Goal: Contribute content: Add original content to the website for others to see

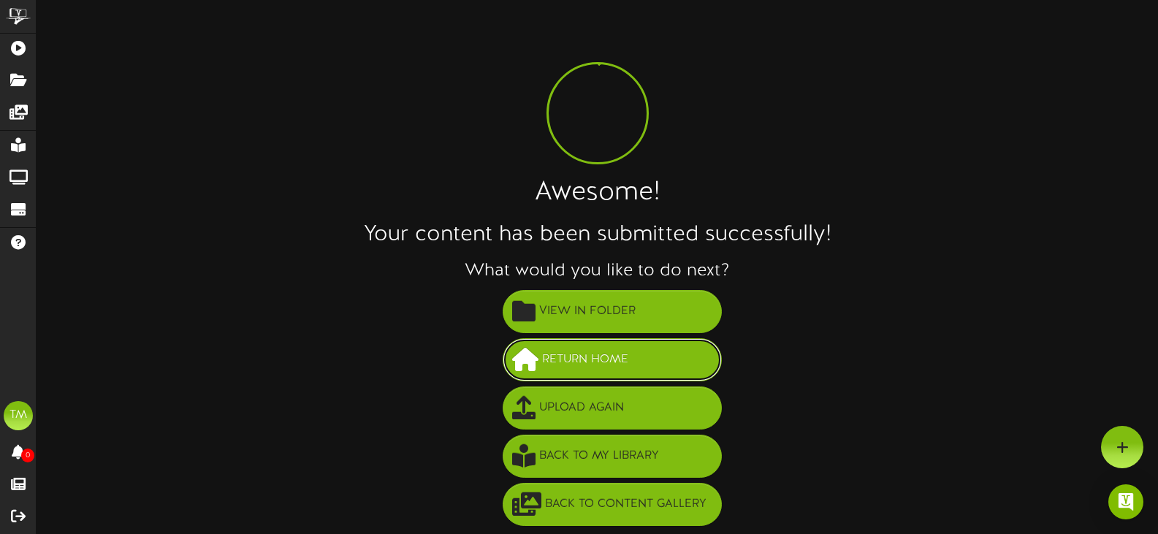
click at [589, 349] on span "Return Home" at bounding box center [586, 360] width 94 height 24
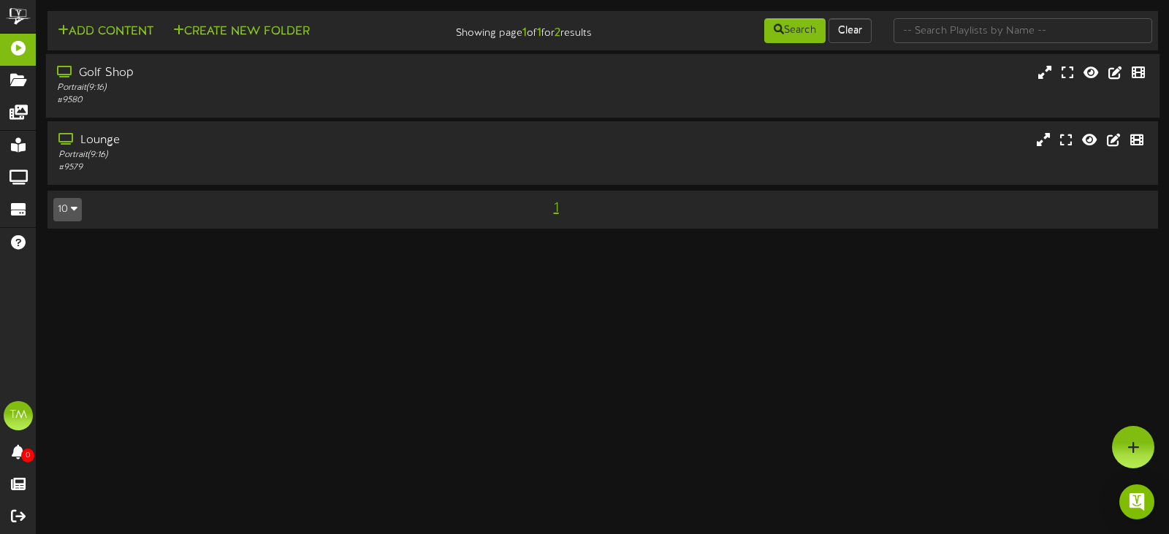
click at [103, 68] on div "Golf Shop" at bounding box center [278, 73] width 442 height 17
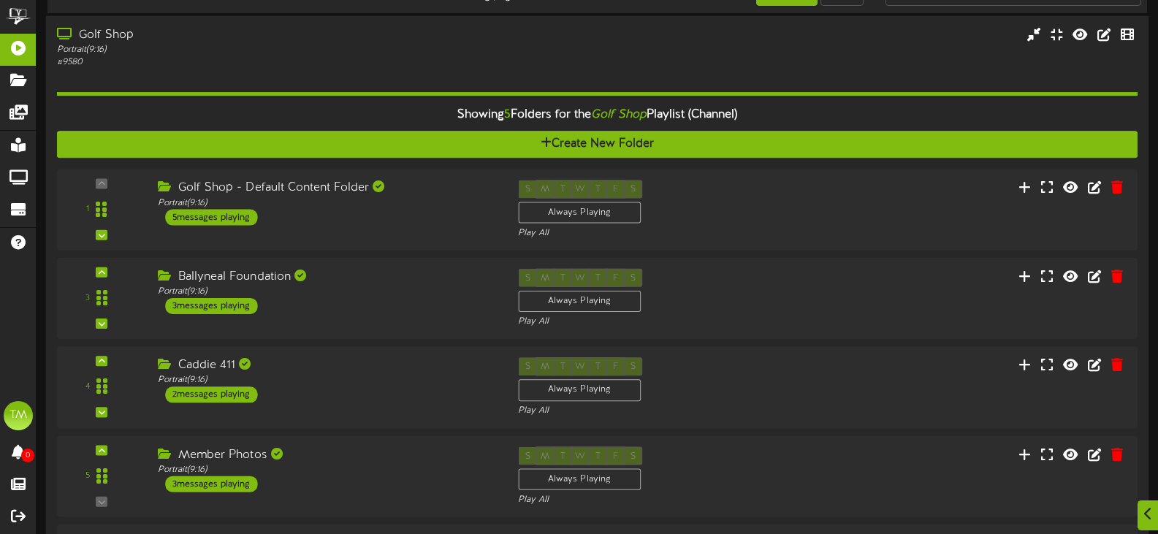
scroll to position [73, 0]
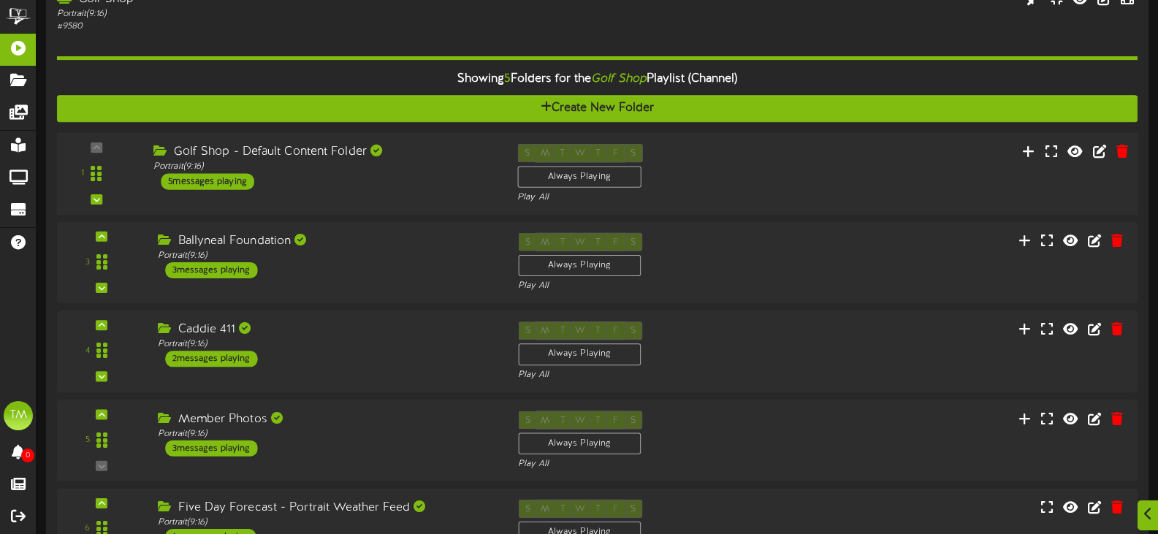
click at [258, 153] on div "Golf Shop - Default Content Folder" at bounding box center [324, 152] width 342 height 17
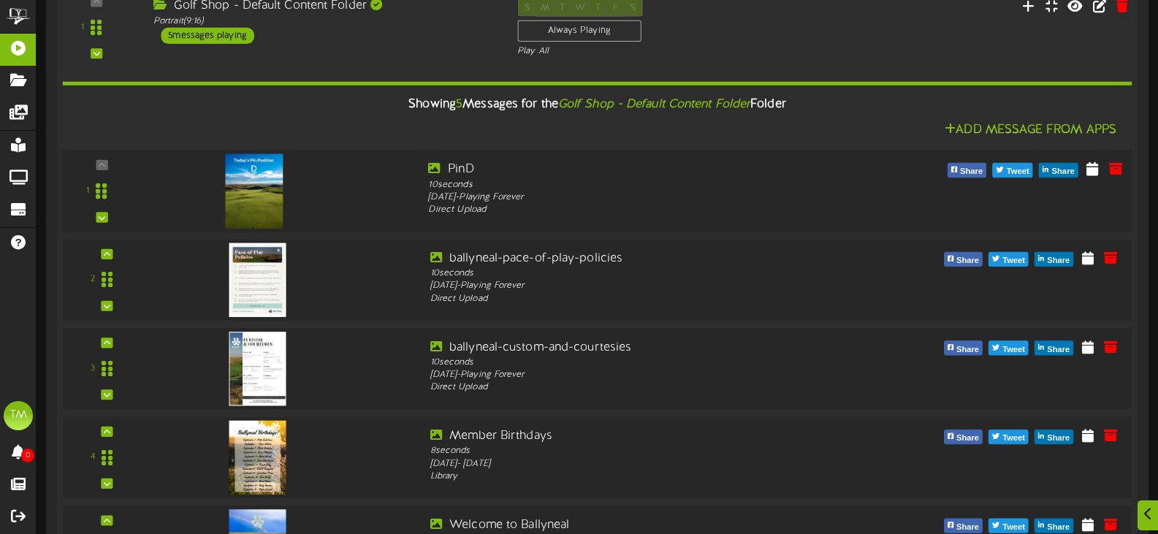
scroll to position [218, 0]
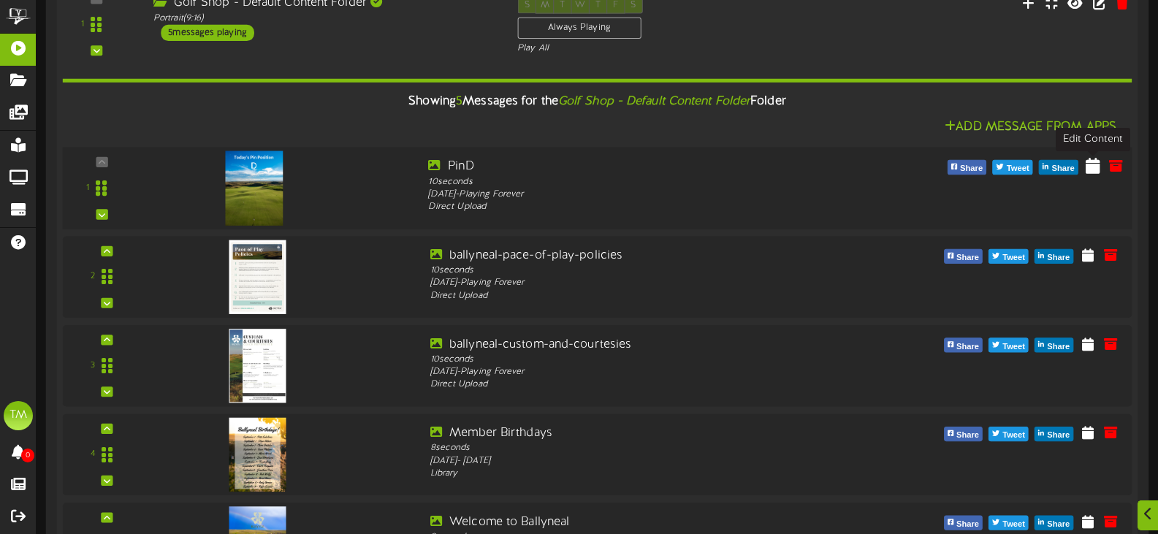
click at [1090, 167] on icon at bounding box center [1093, 165] width 15 height 16
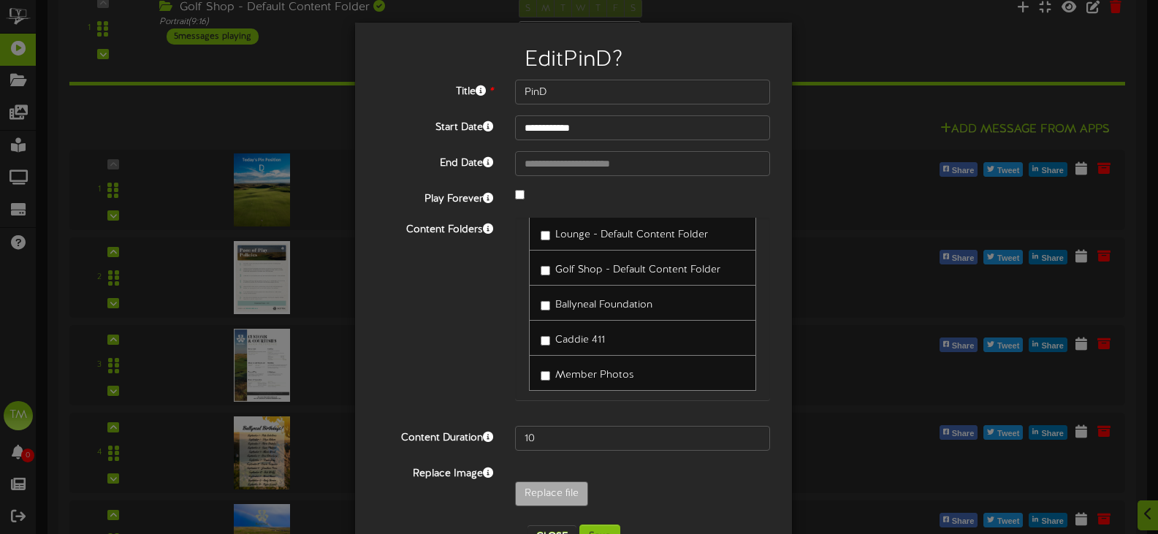
scroll to position [21, 0]
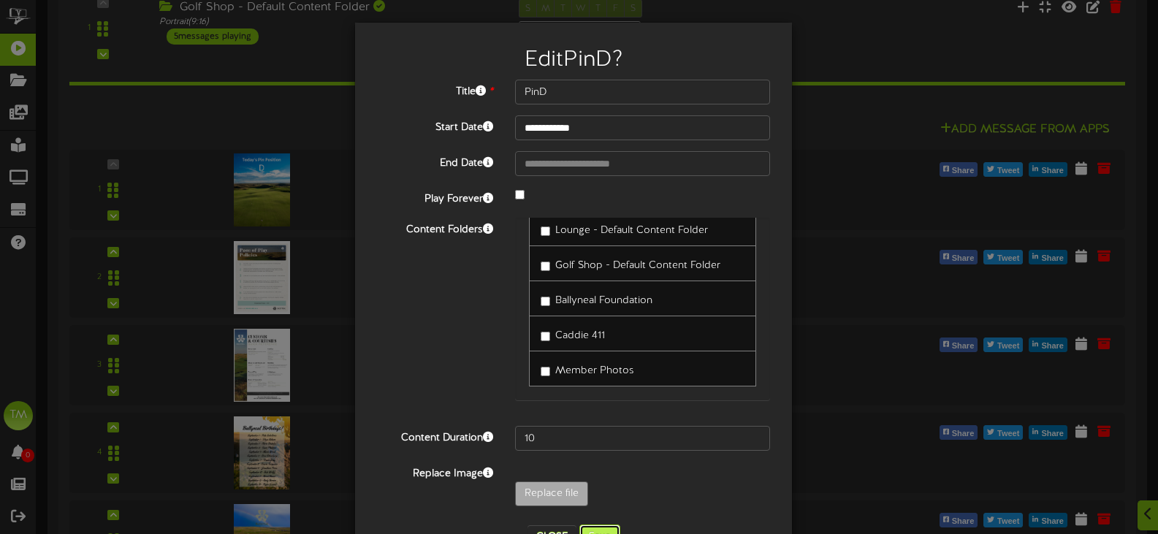
click at [600, 528] on button "Save" at bounding box center [599, 537] width 41 height 25
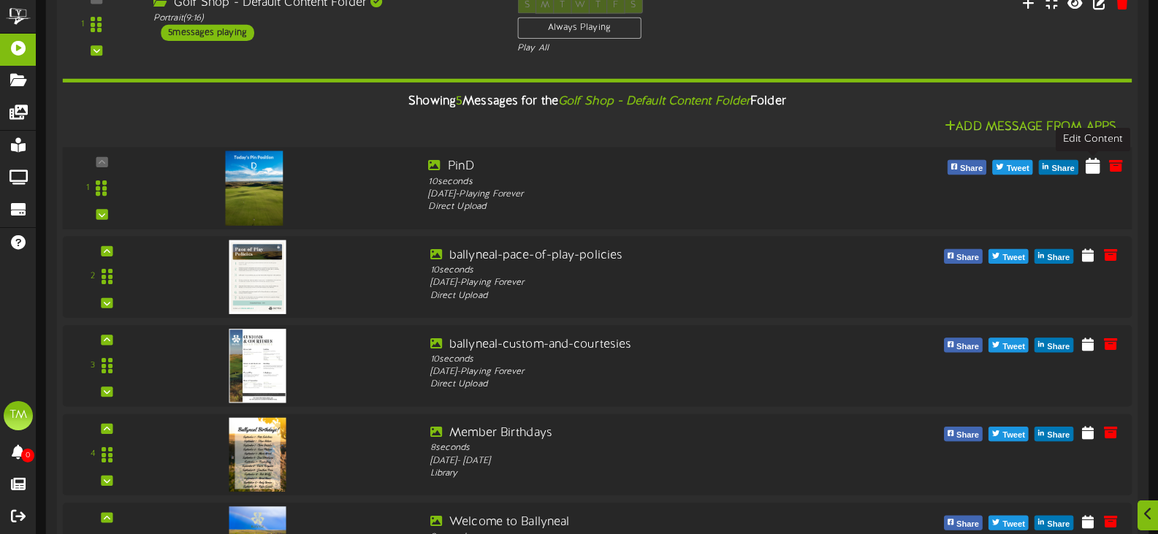
click at [1092, 164] on icon at bounding box center [1093, 165] width 15 height 16
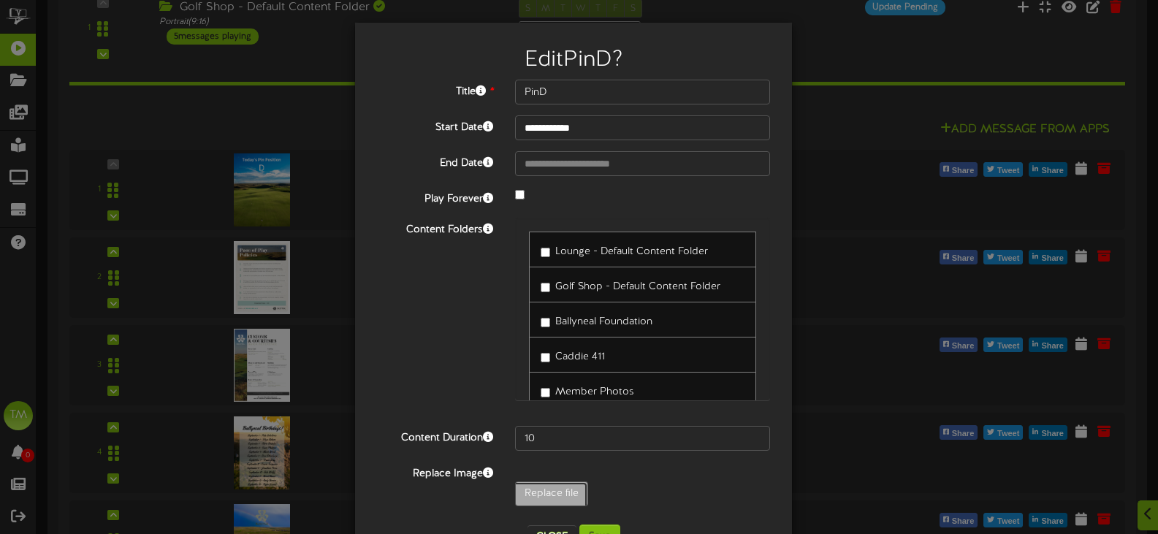
type input "**********"
type input "PinE"
click at [593, 525] on button "Save" at bounding box center [599, 537] width 41 height 25
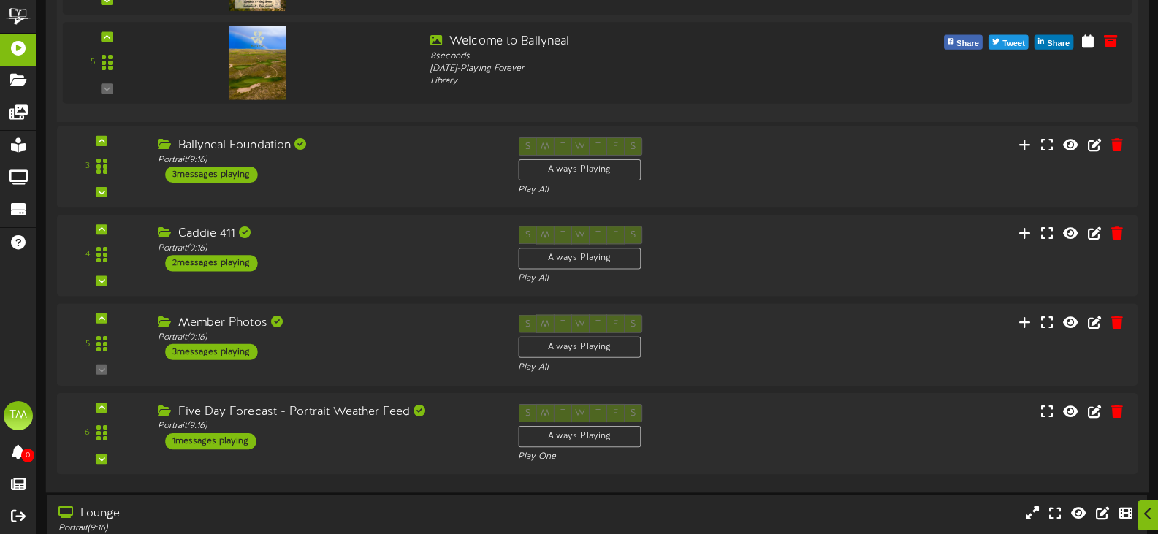
scroll to position [782, 0]
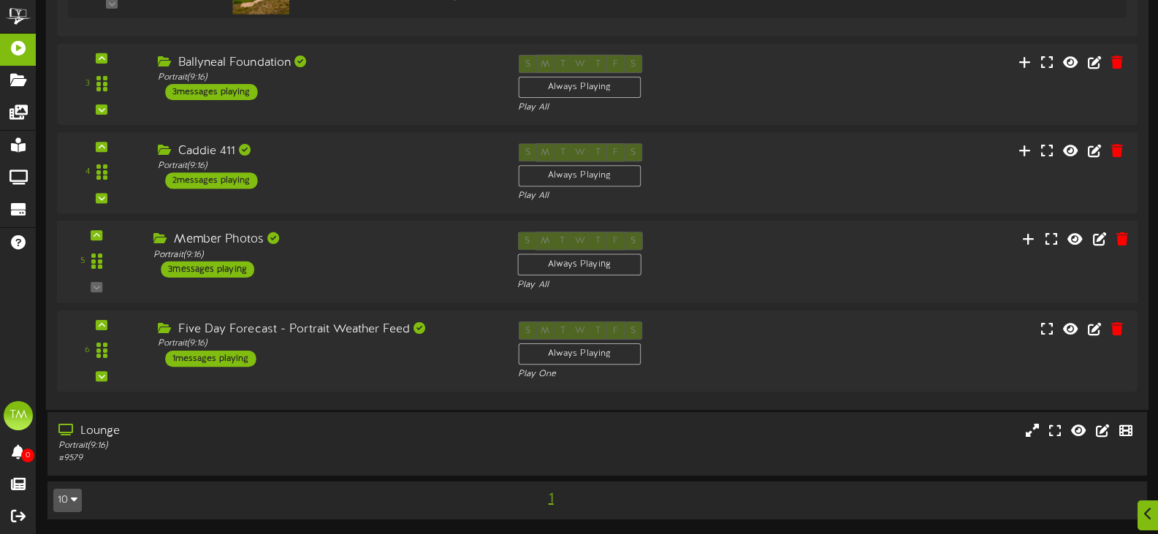
click at [251, 235] on div "Member Photos" at bounding box center [324, 240] width 342 height 17
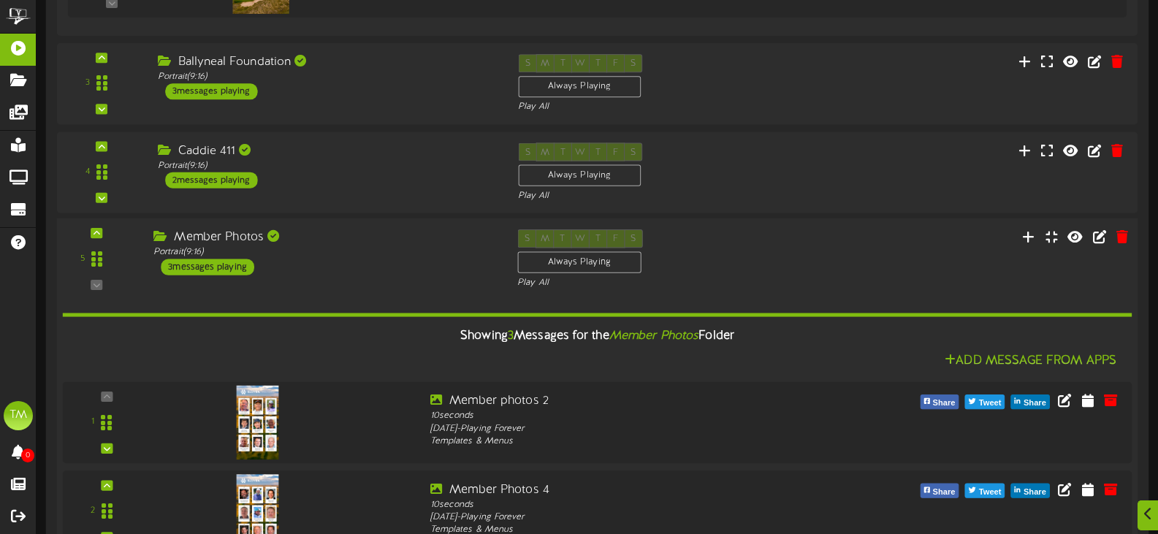
scroll to position [928, 0]
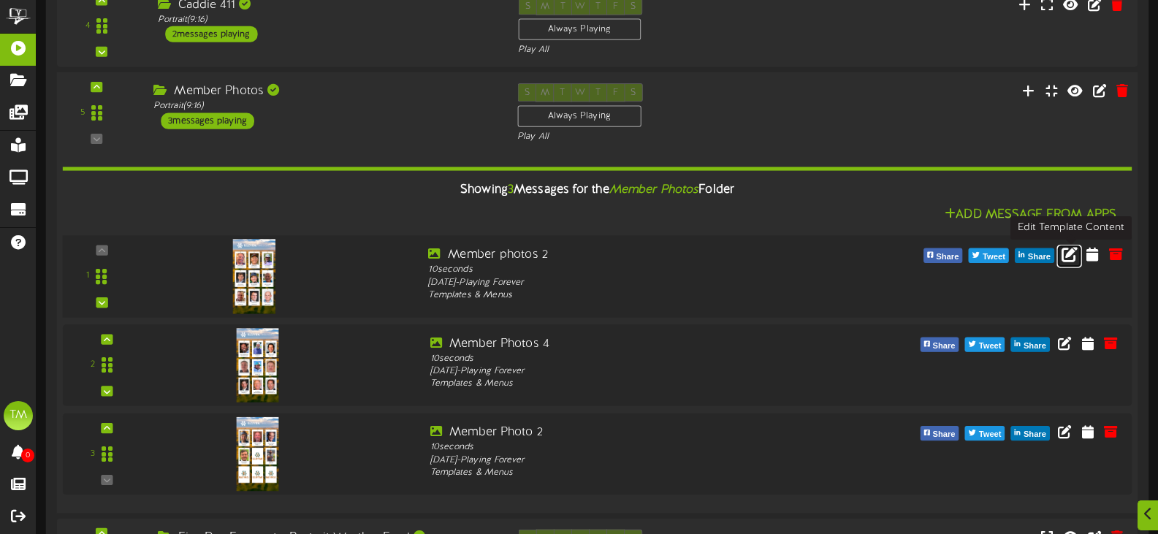
click at [1069, 254] on icon at bounding box center [1070, 254] width 16 height 16
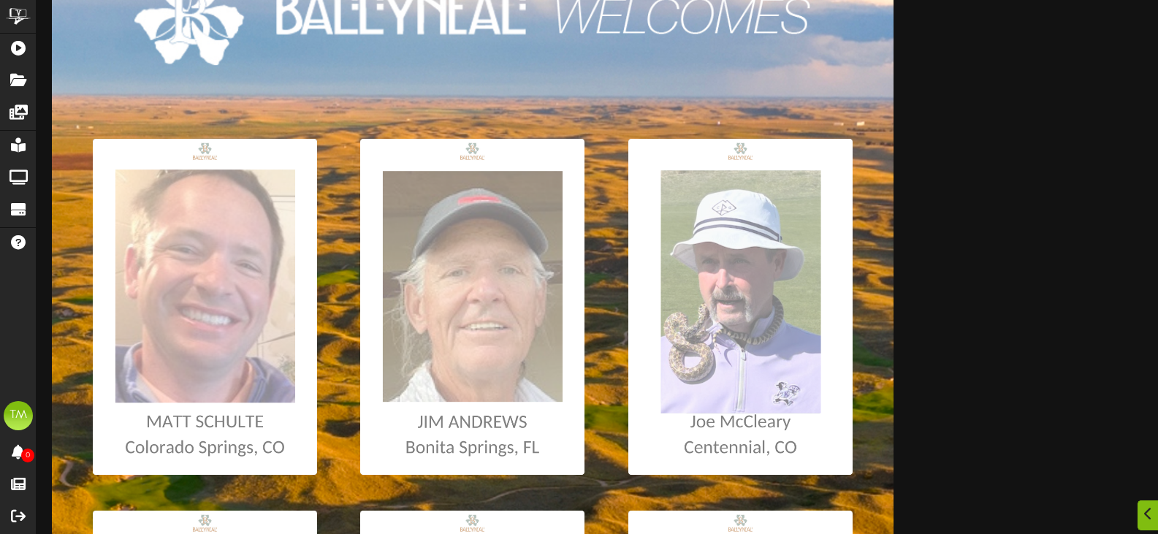
scroll to position [219, 0]
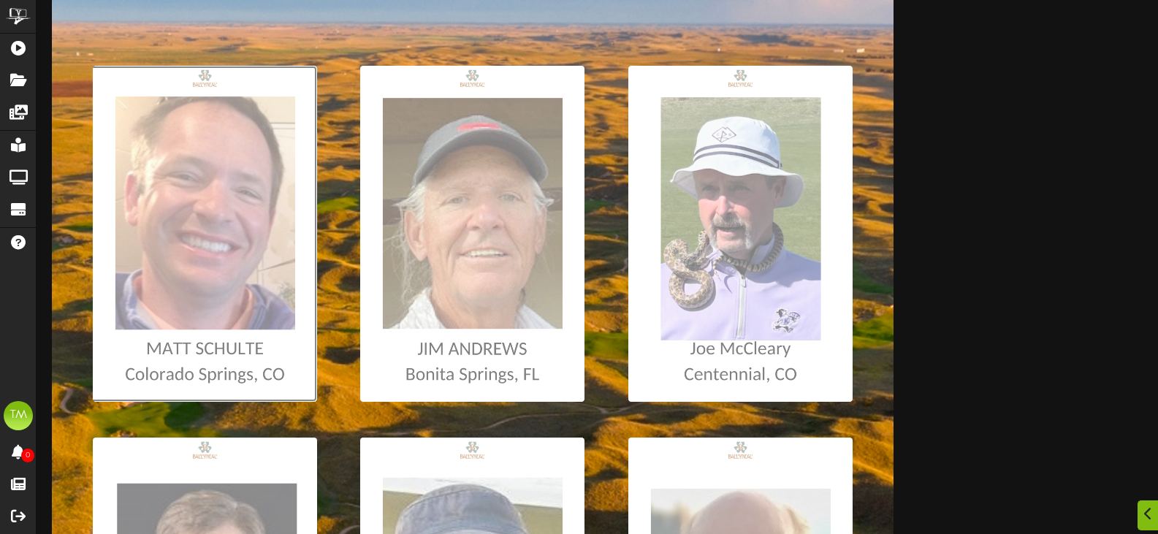
type input "**********"
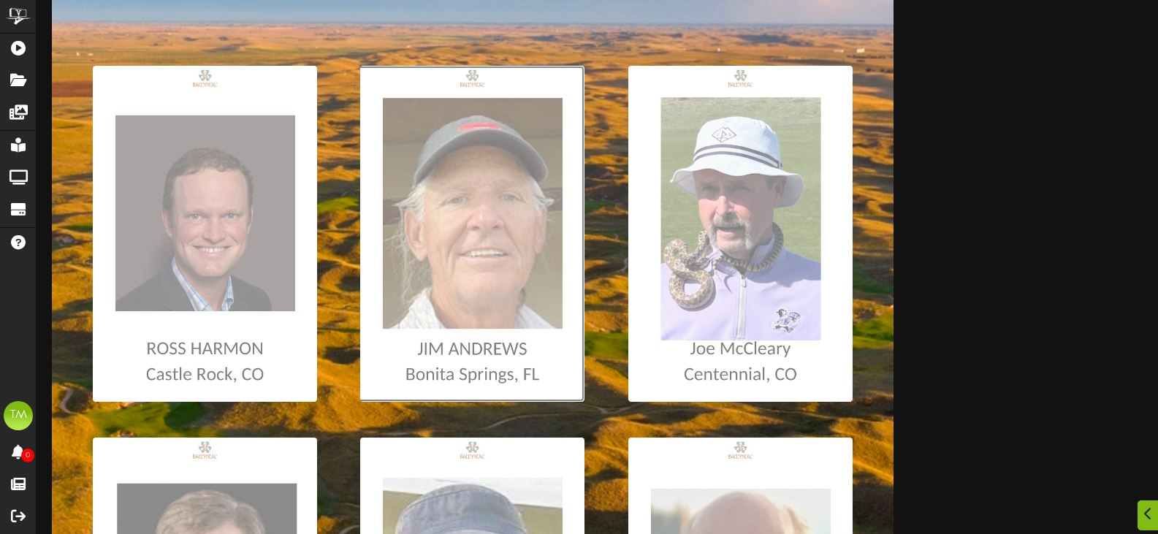
type input "**********"
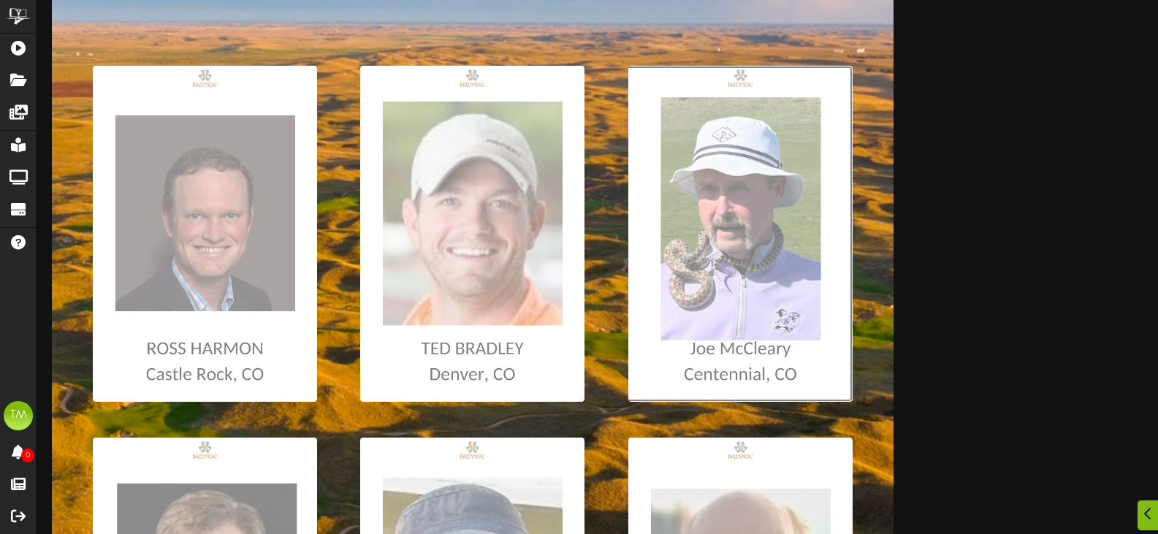
click at [780, 214] on input "file" at bounding box center [7, 234] width 1689 height 336
type input "**********"
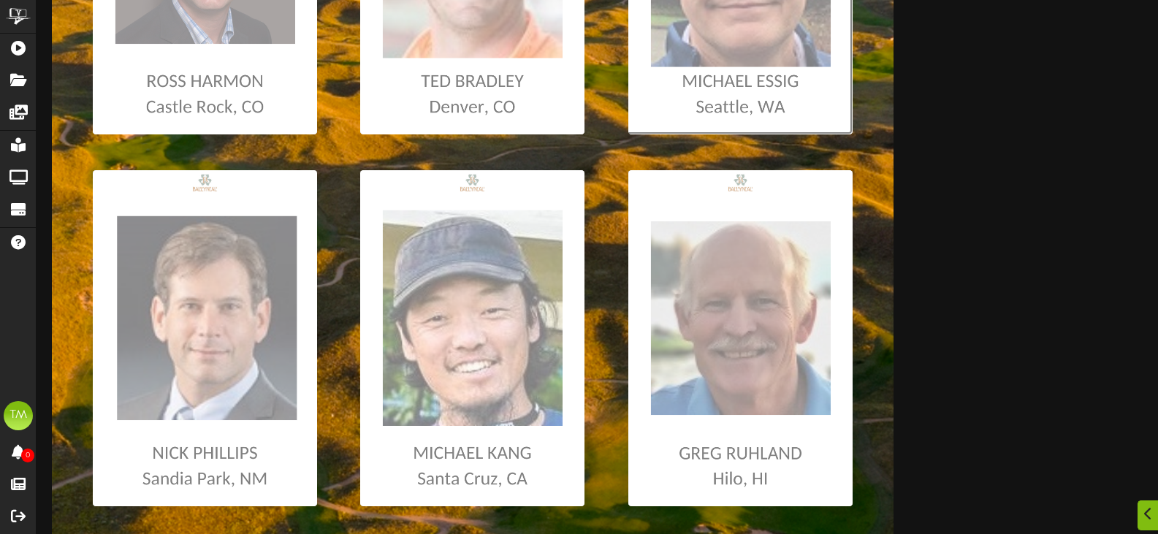
scroll to position [511, 0]
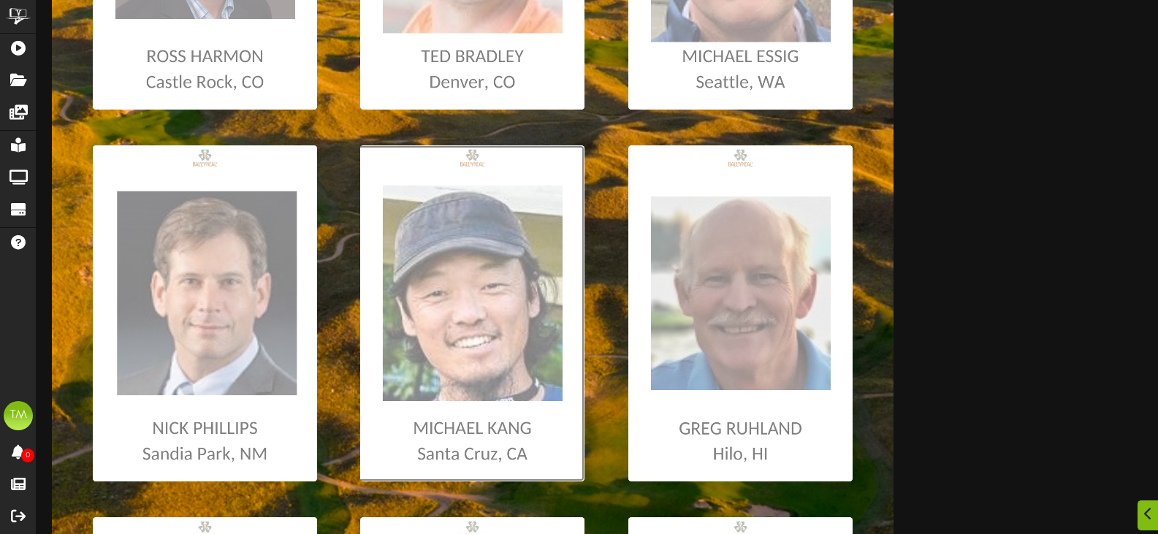
type input "**********"
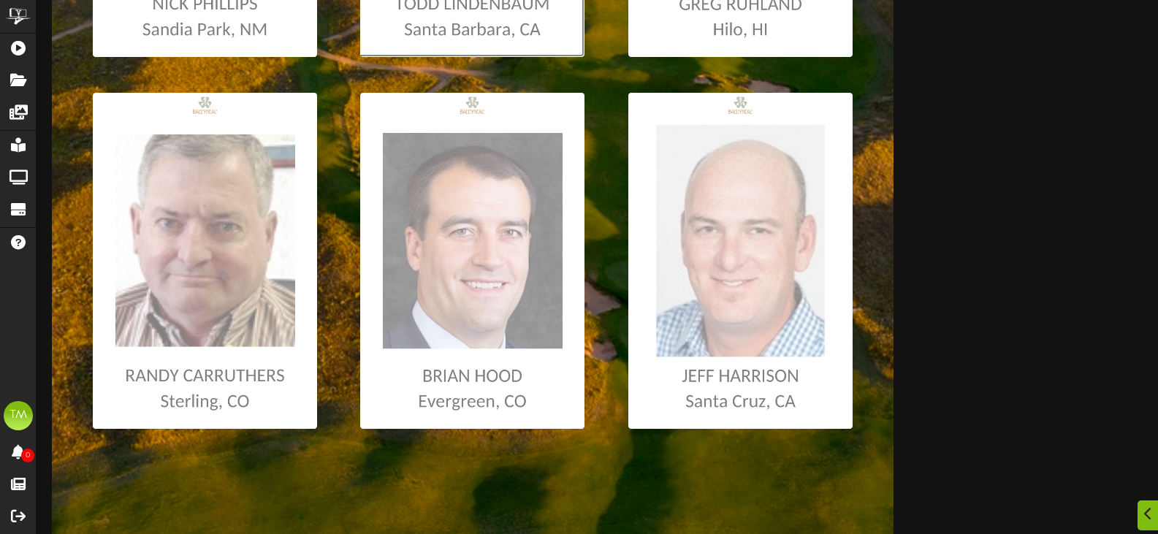
scroll to position [997, 0]
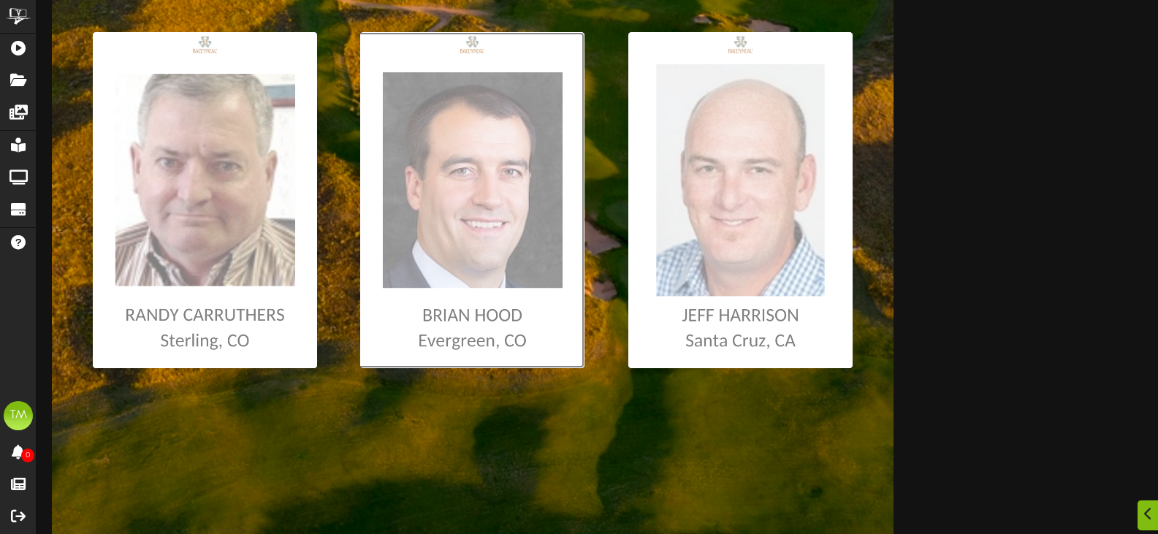
type input "**********"
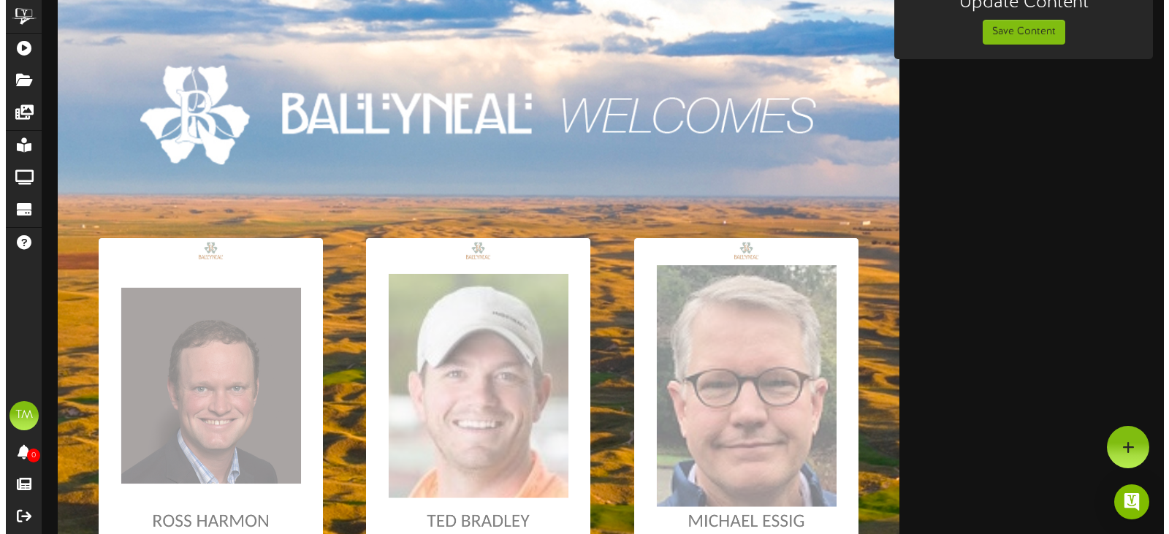
scroll to position [0, 0]
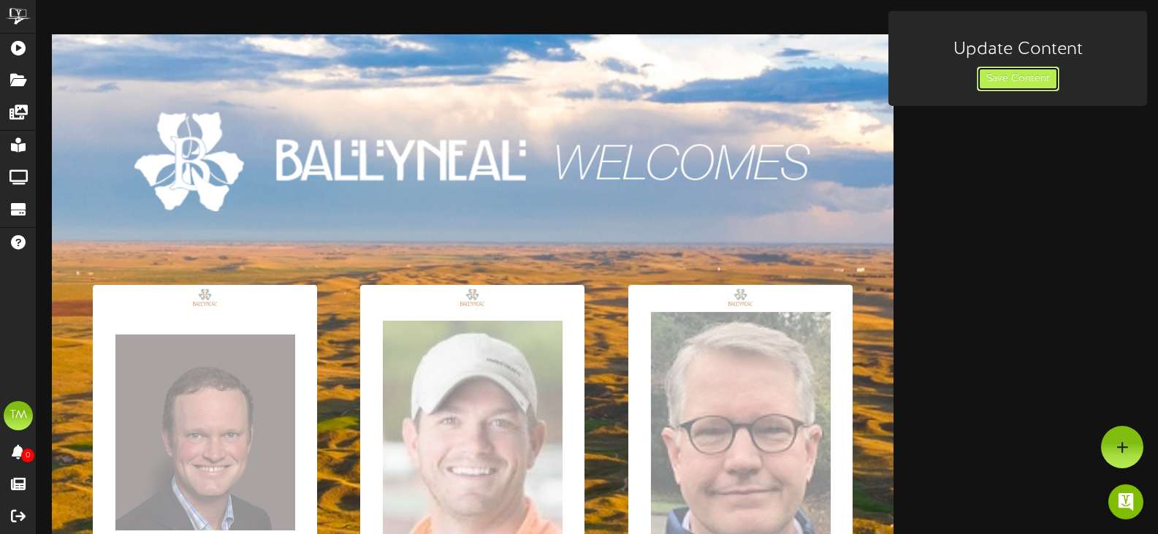
click at [1014, 82] on button "Save Content" at bounding box center [1018, 78] width 83 height 25
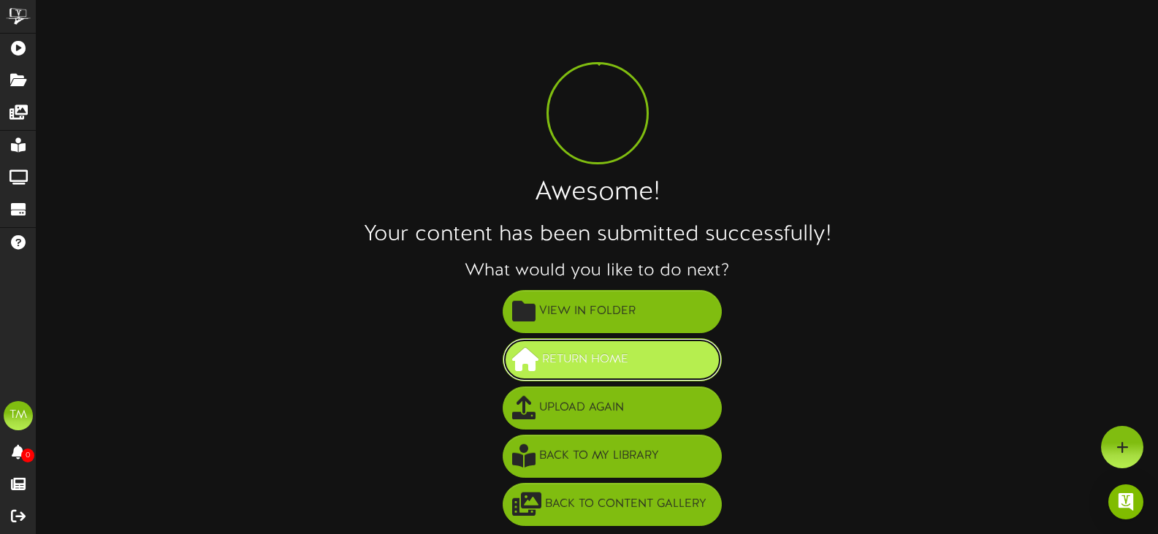
click at [621, 353] on span "Return Home" at bounding box center [586, 360] width 94 height 24
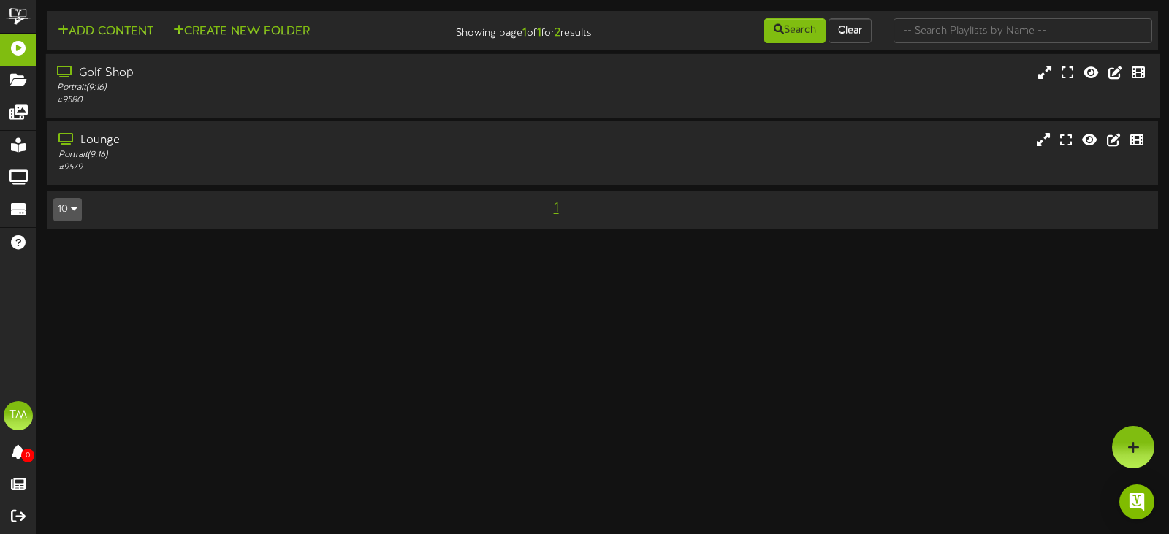
click at [112, 75] on div "Golf Shop" at bounding box center [278, 73] width 442 height 17
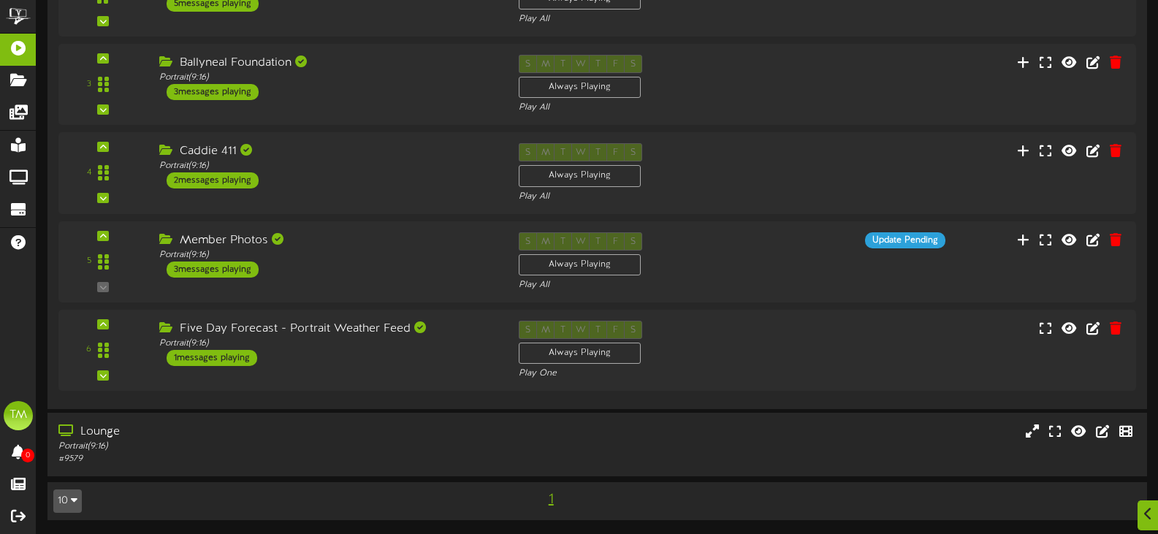
scroll to position [252, 0]
click at [223, 232] on div "Member Photos" at bounding box center [324, 240] width 342 height 17
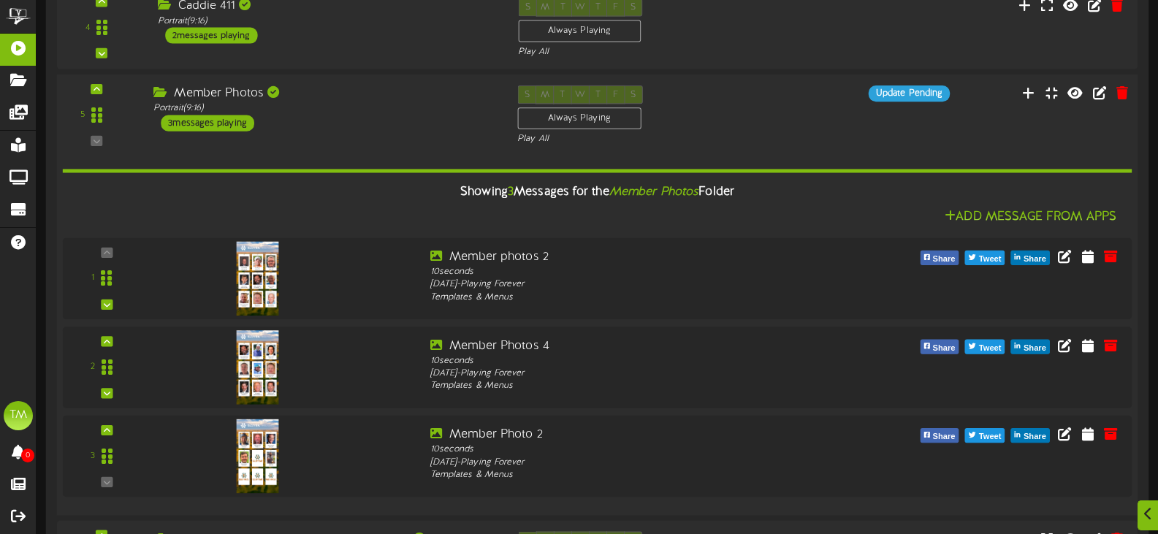
scroll to position [398, 0]
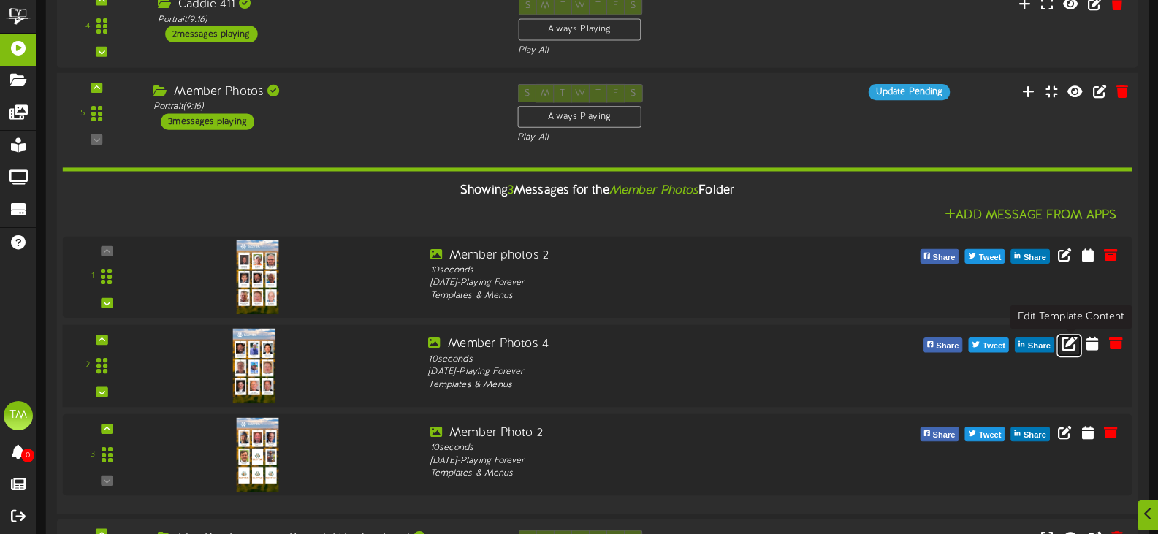
click at [1068, 343] on icon at bounding box center [1070, 343] width 16 height 16
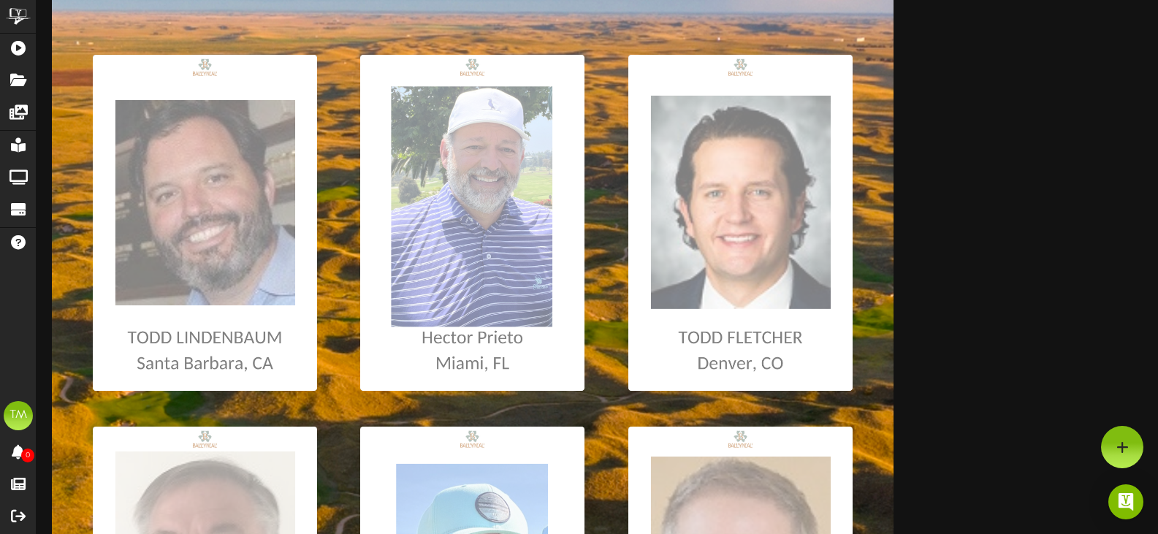
scroll to position [219, 0]
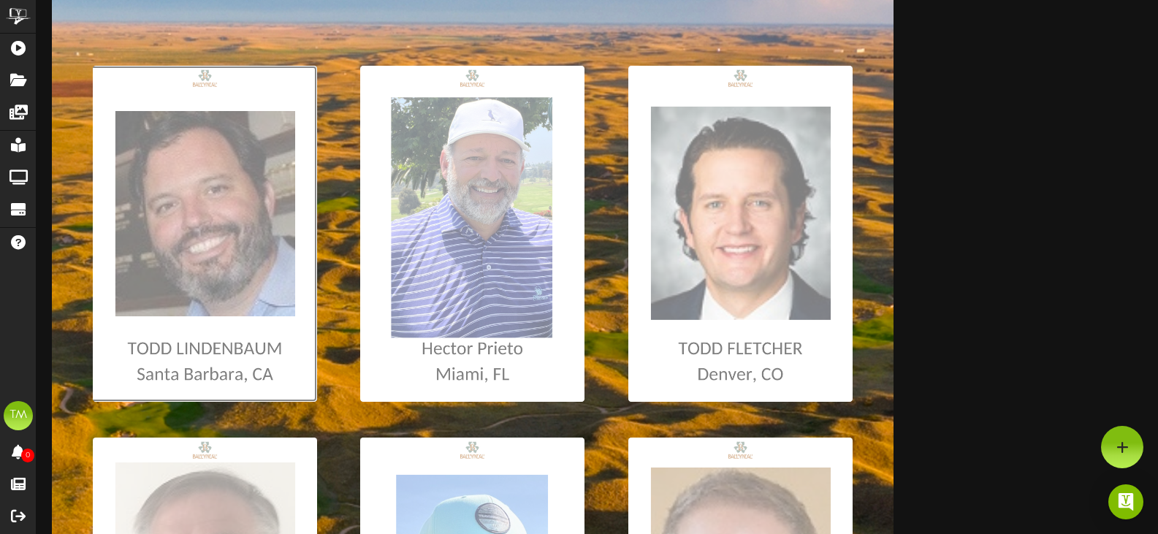
type input "**********"
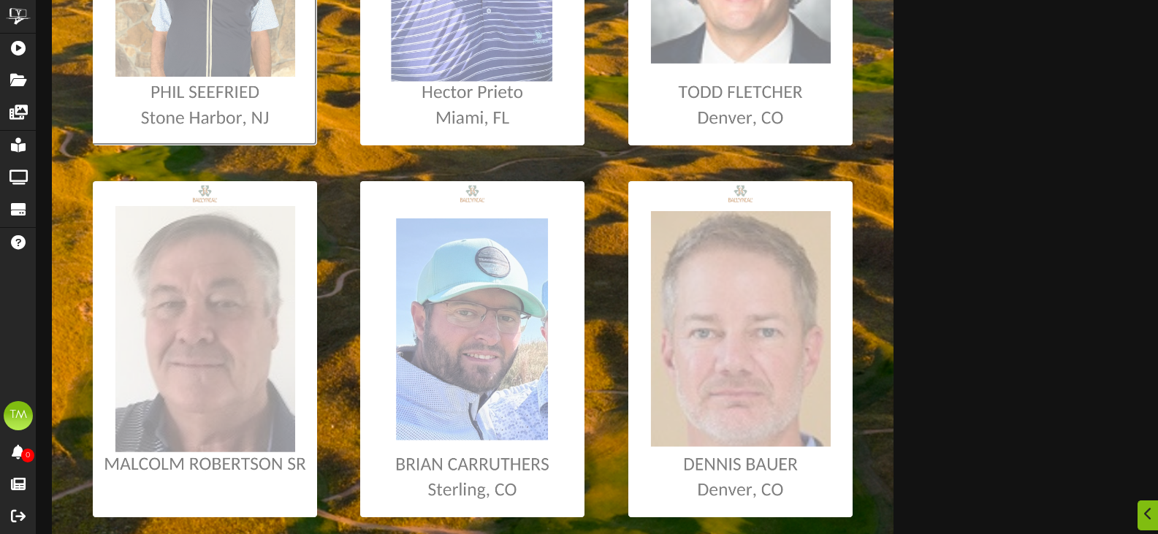
scroll to position [511, 0]
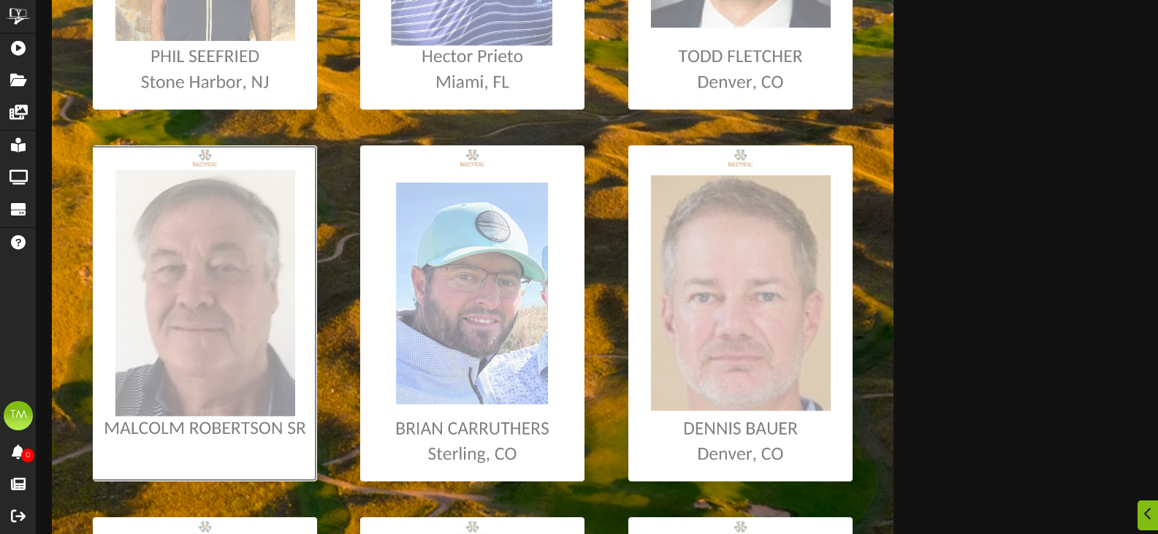
type input "**********"
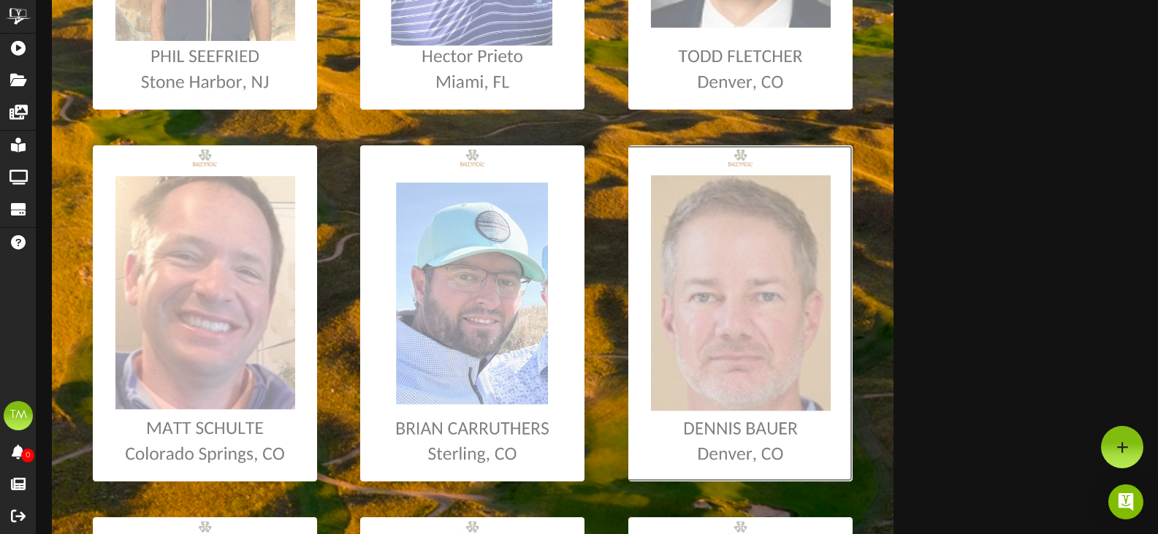
click at [745, 341] on input "file" at bounding box center [7, 313] width 1689 height 336
type input "**********"
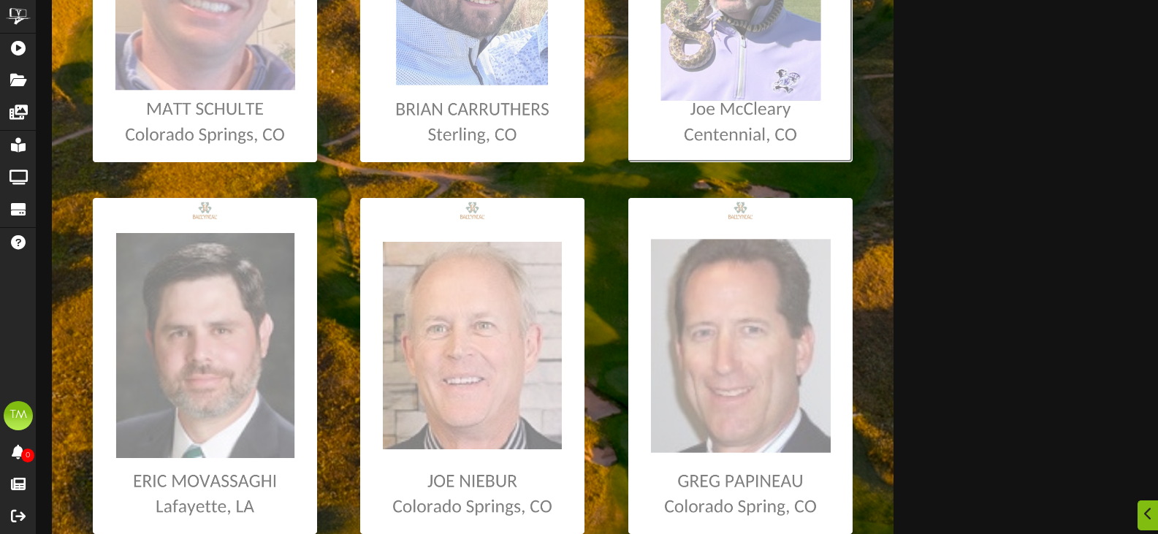
scroll to position [877, 0]
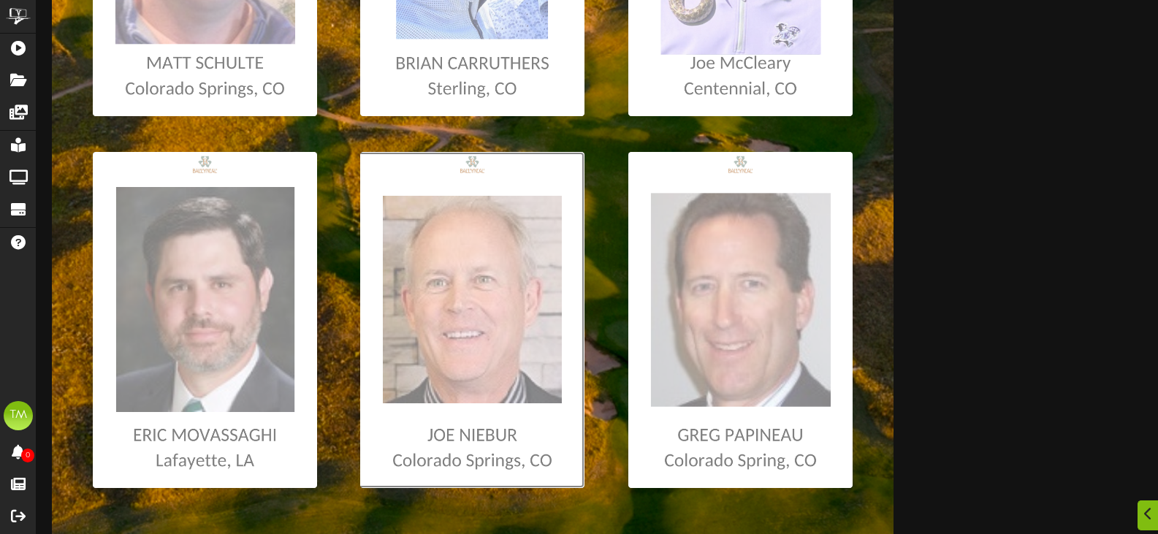
type input "**********"
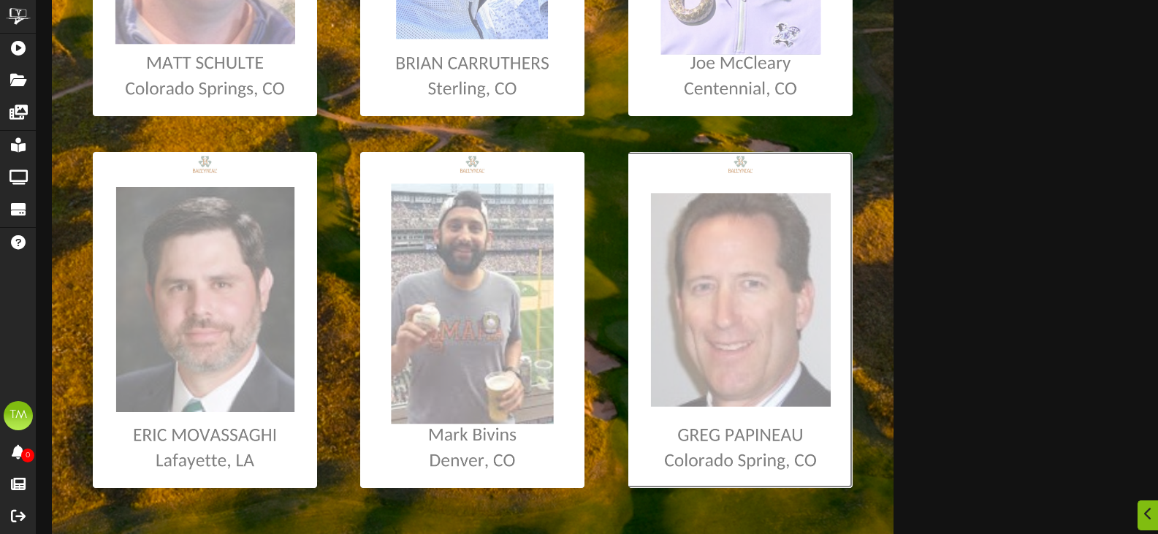
click at [762, 350] on input "file" at bounding box center [7, 320] width 1689 height 336
type input "**********"
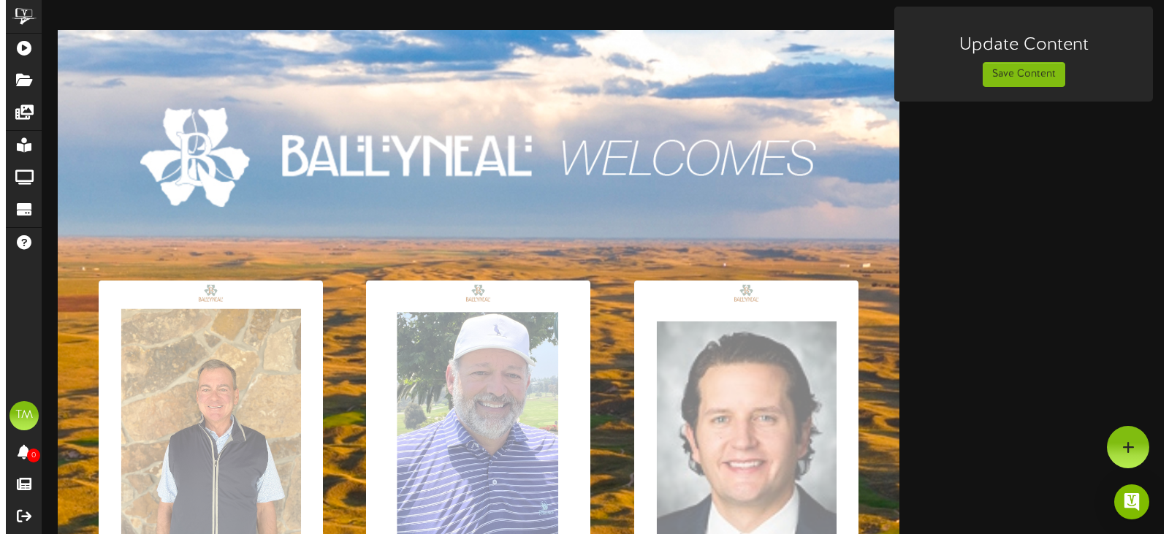
scroll to position [0, 0]
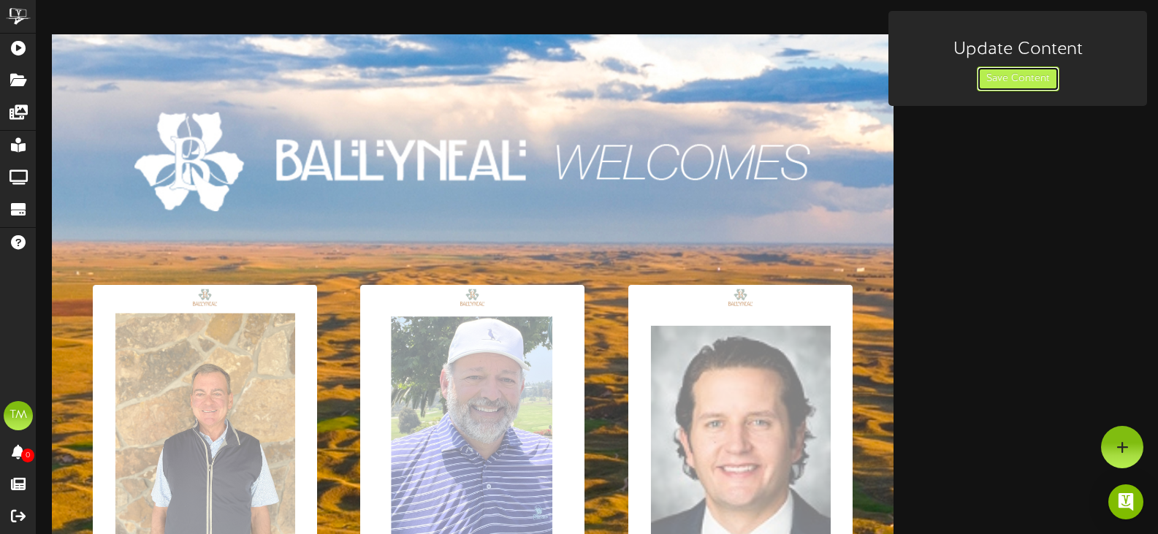
click at [1016, 75] on button "Save Content" at bounding box center [1018, 78] width 83 height 25
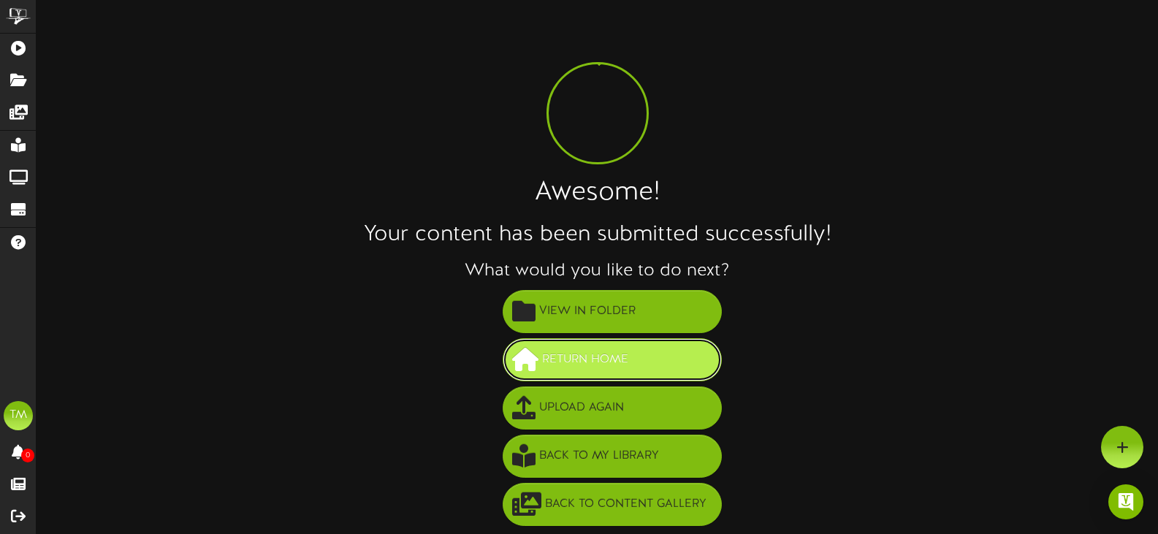
click at [613, 357] on span "Return Home" at bounding box center [586, 360] width 94 height 24
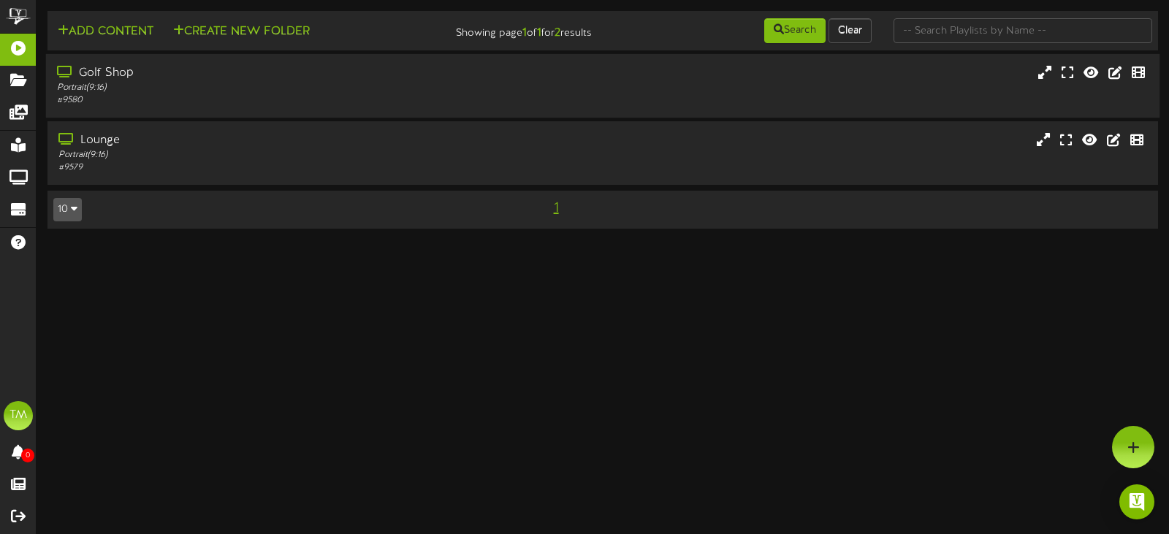
click at [105, 76] on div "Golf Shop" at bounding box center [278, 73] width 442 height 17
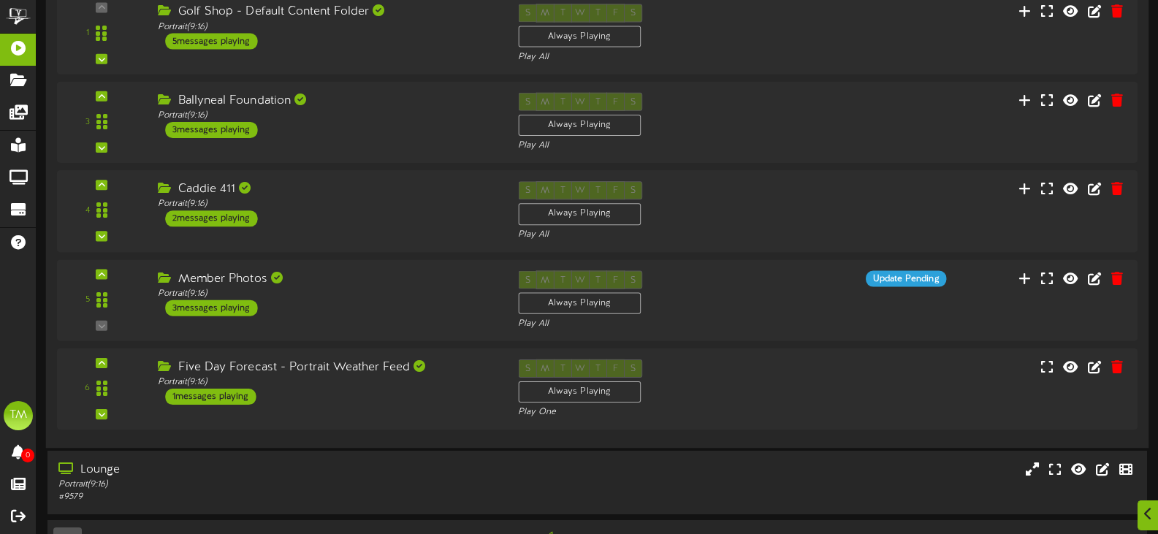
scroll to position [219, 0]
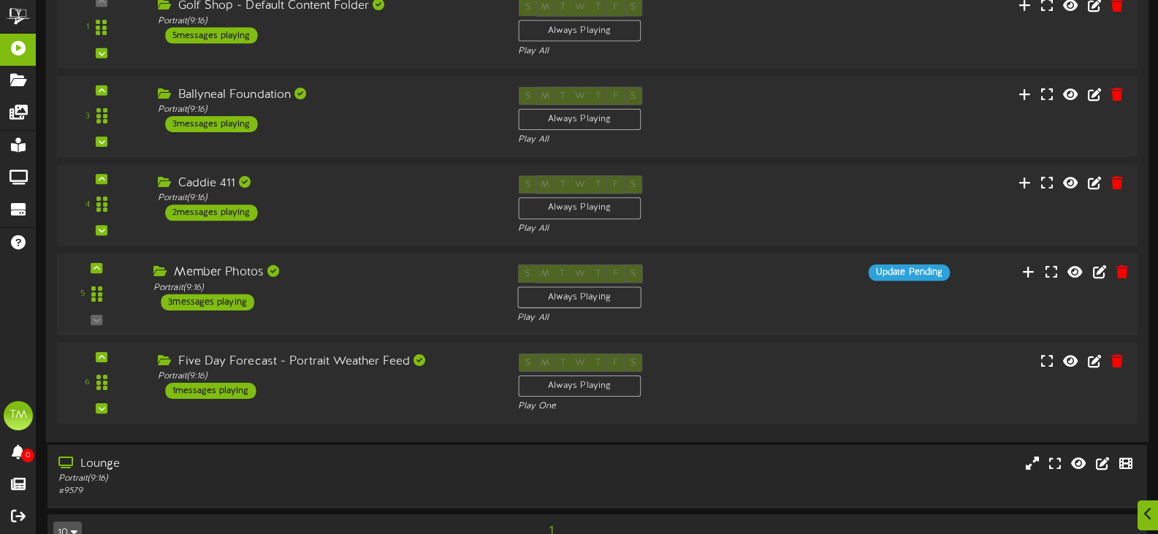
click at [214, 265] on div "Member Photos" at bounding box center [324, 273] width 342 height 17
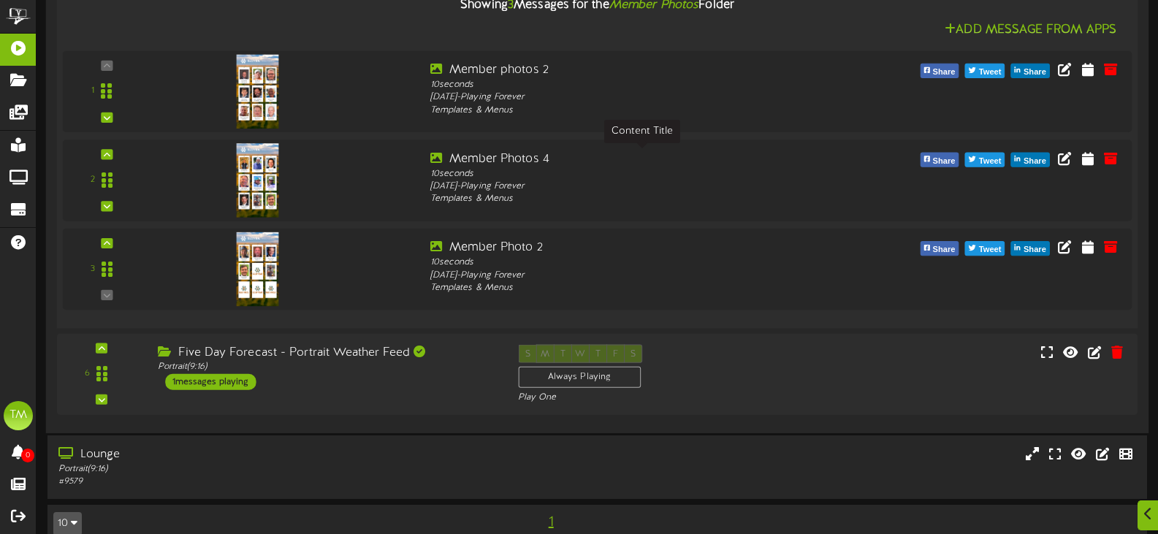
scroll to position [585, 0]
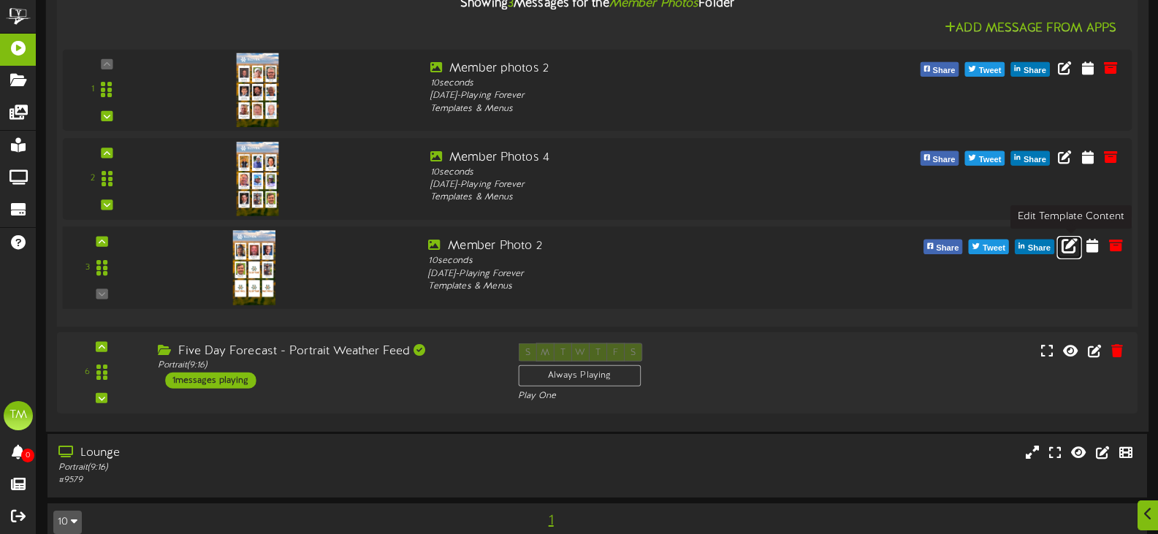
click at [1068, 248] on icon at bounding box center [1070, 245] width 16 height 16
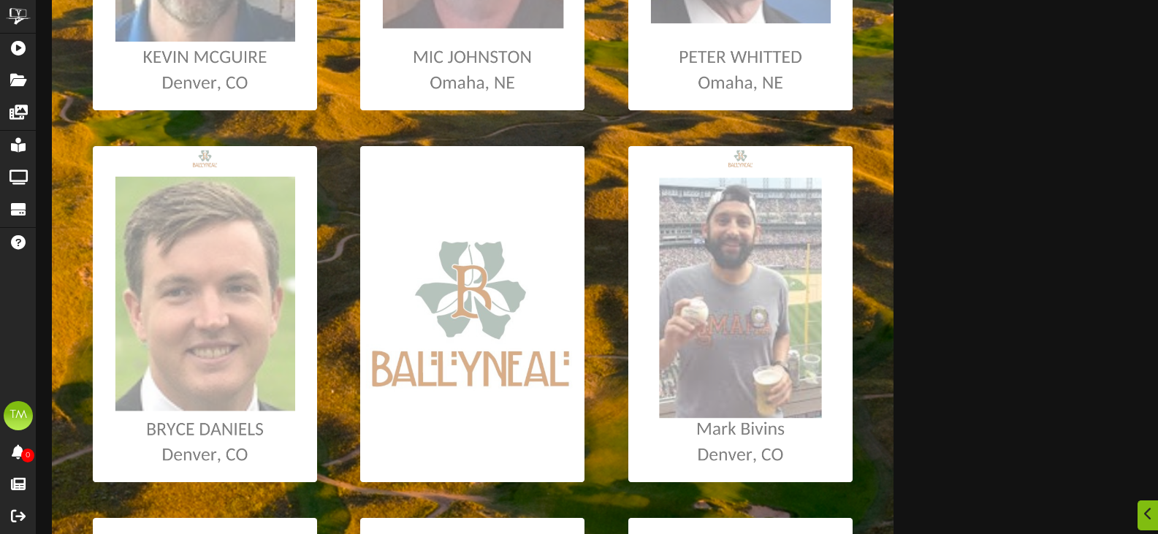
scroll to position [511, 0]
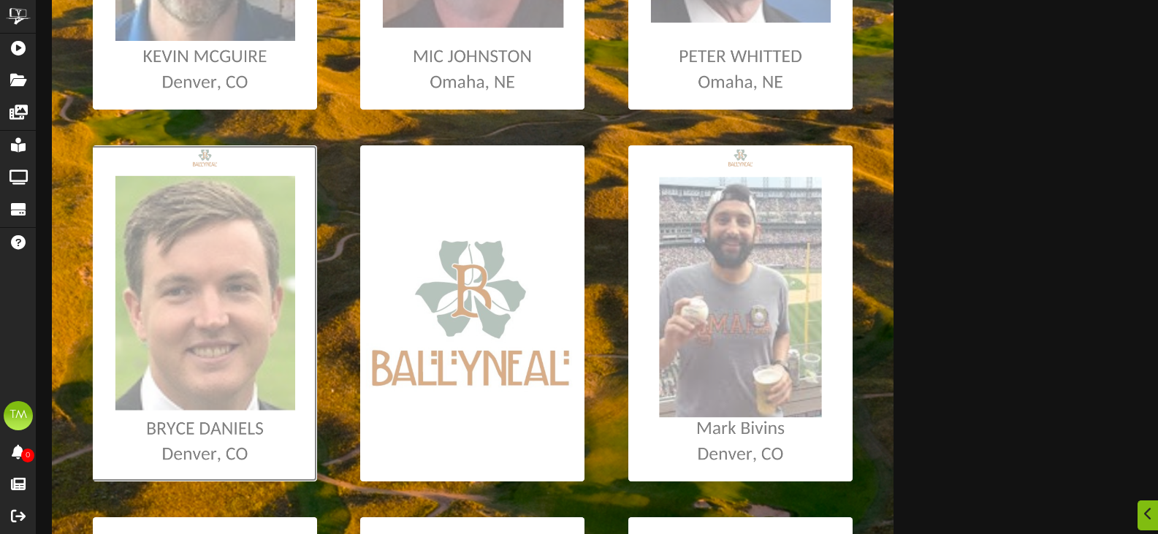
type input "**********"
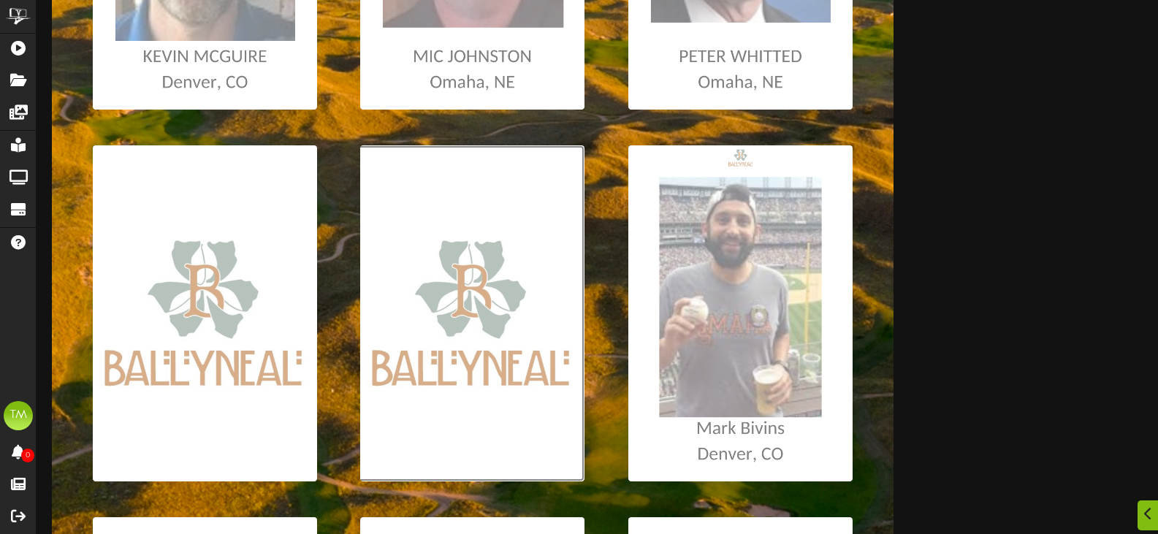
type input "**********"
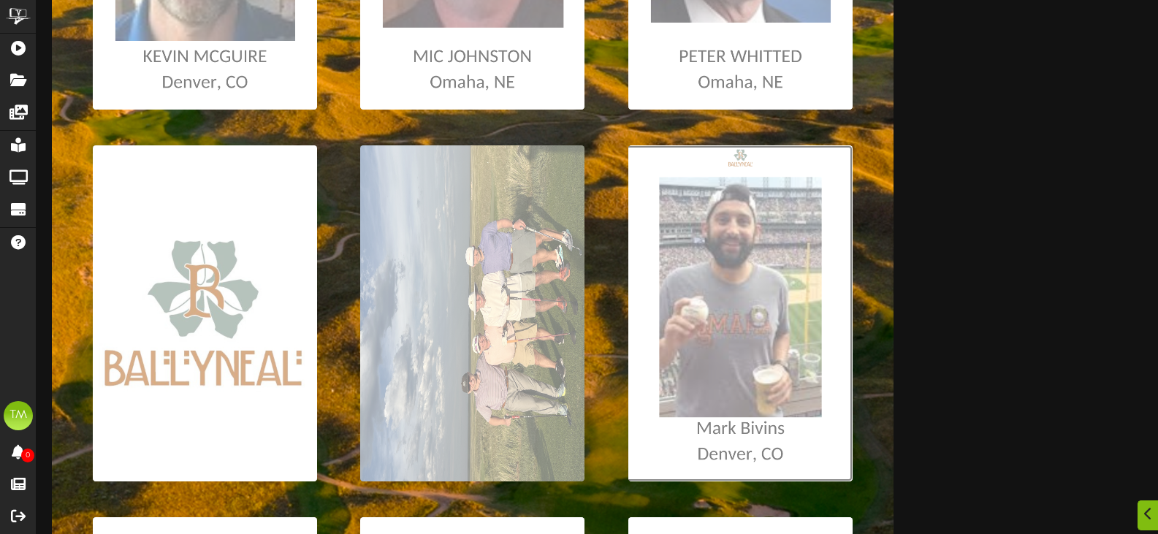
click at [765, 373] on input "file" at bounding box center [7, 313] width 1689 height 336
type input "**********"
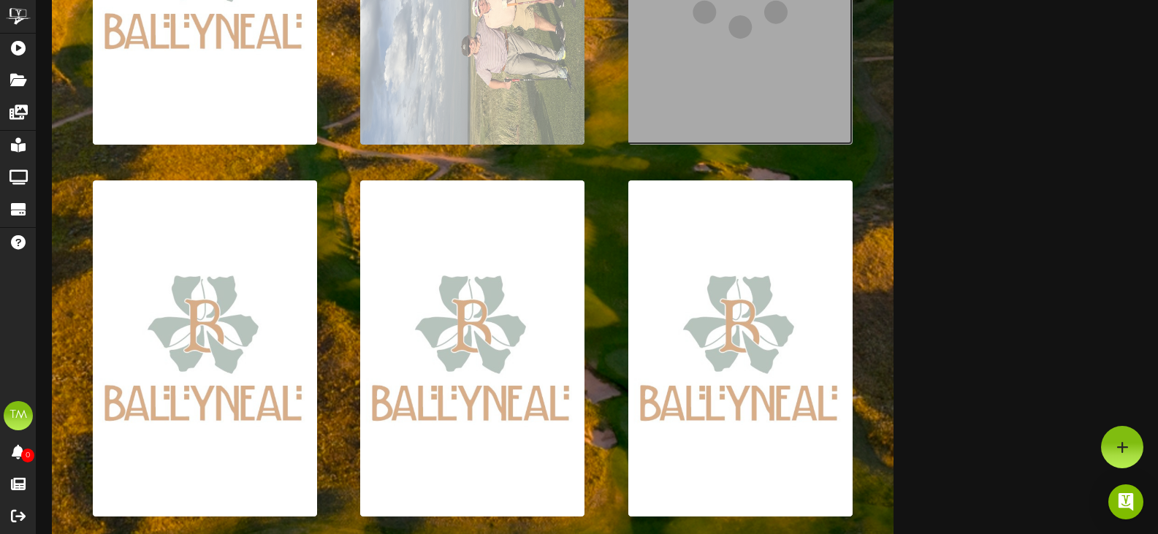
scroll to position [558, 0]
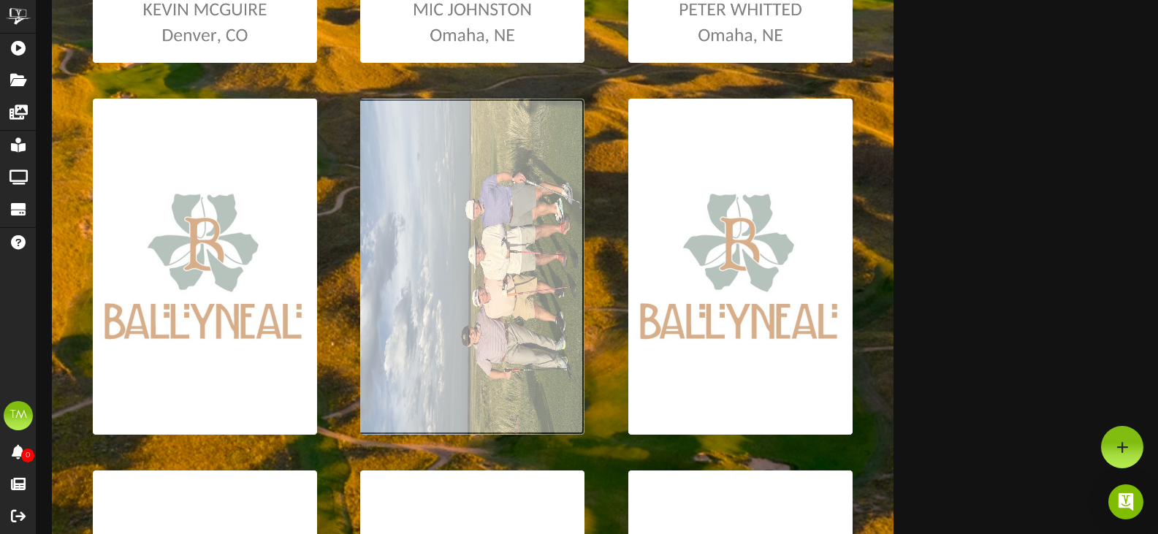
type input "**********"
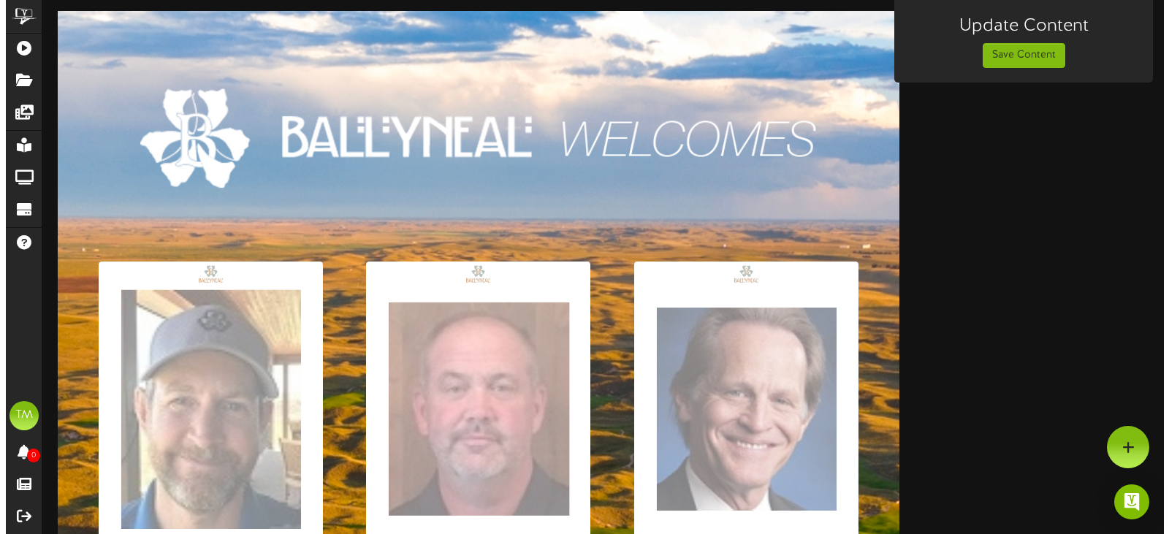
scroll to position [0, 0]
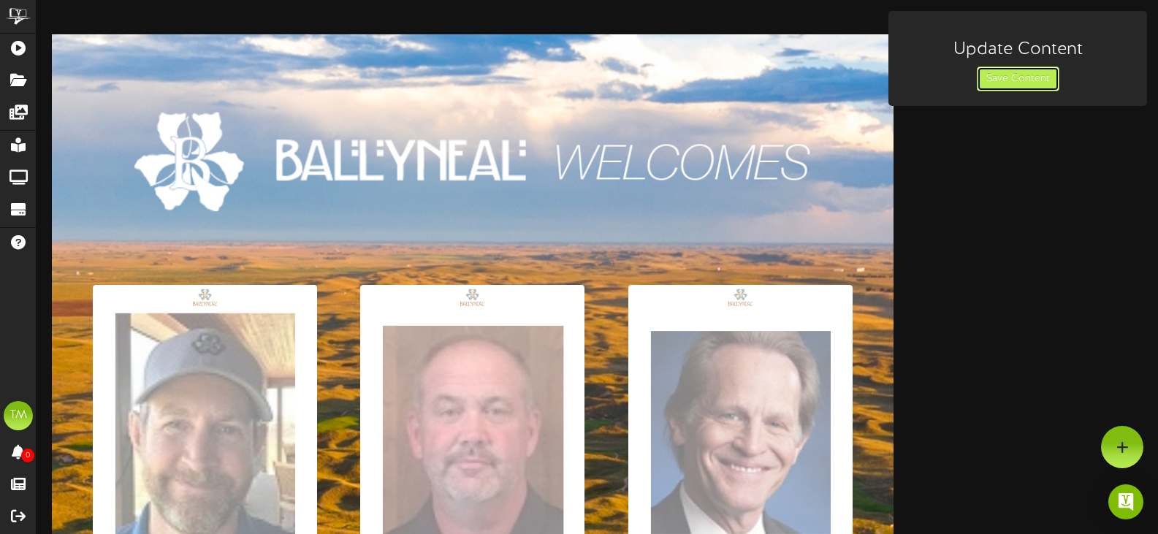
click at [1015, 78] on button "Save Content" at bounding box center [1018, 78] width 83 height 25
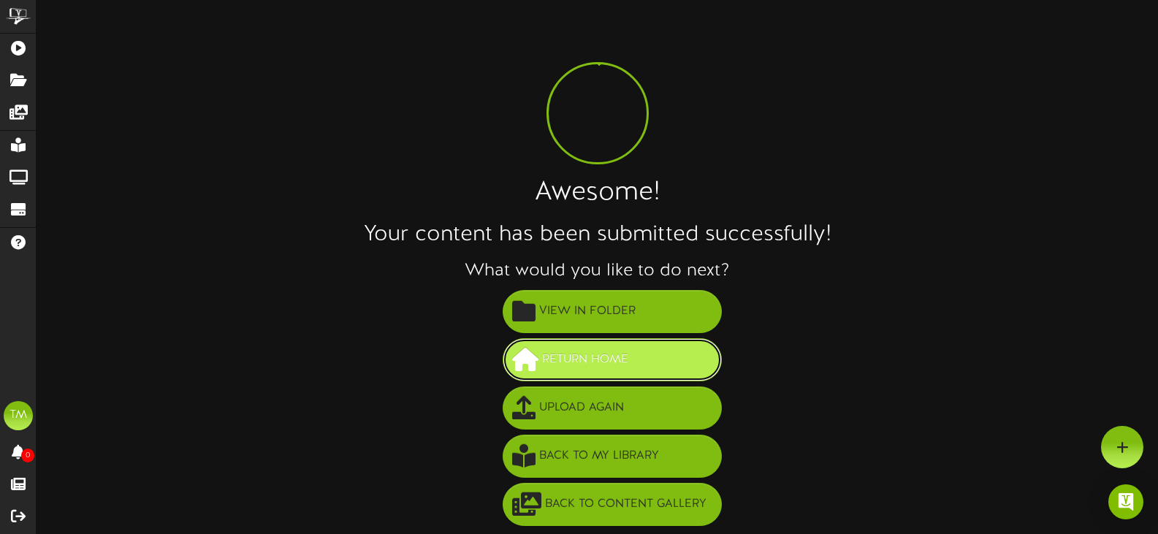
click at [590, 358] on span "Return Home" at bounding box center [586, 360] width 94 height 24
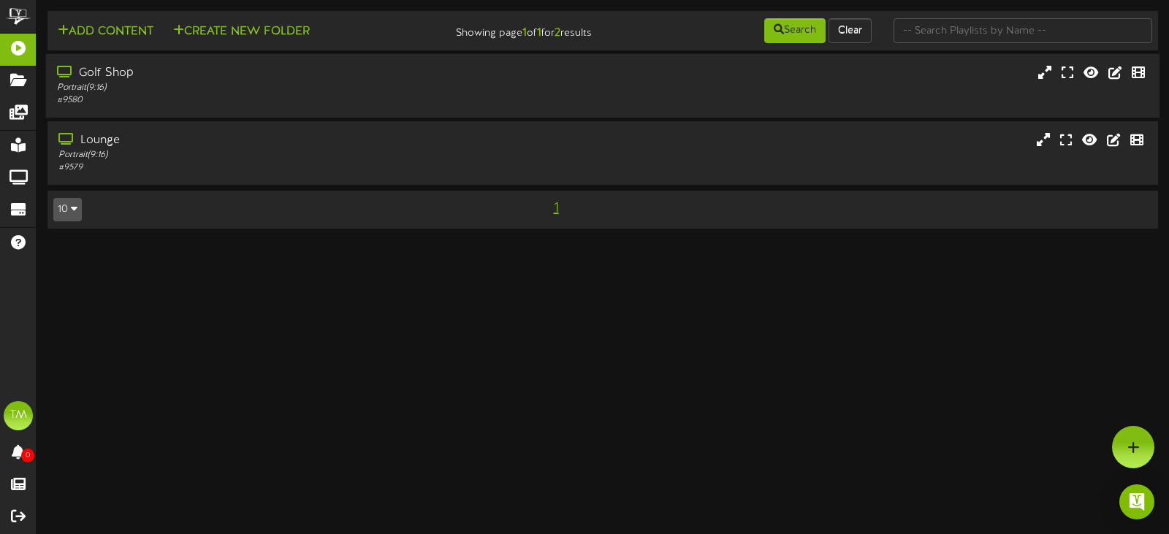
click at [109, 76] on div "Golf Shop" at bounding box center [278, 73] width 442 height 17
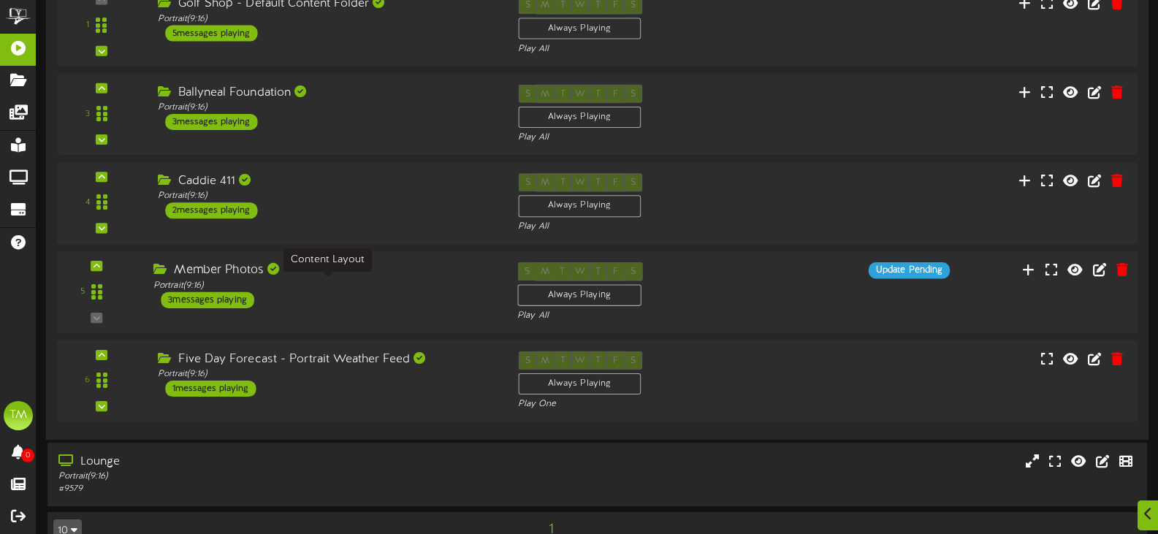
scroll to position [252, 0]
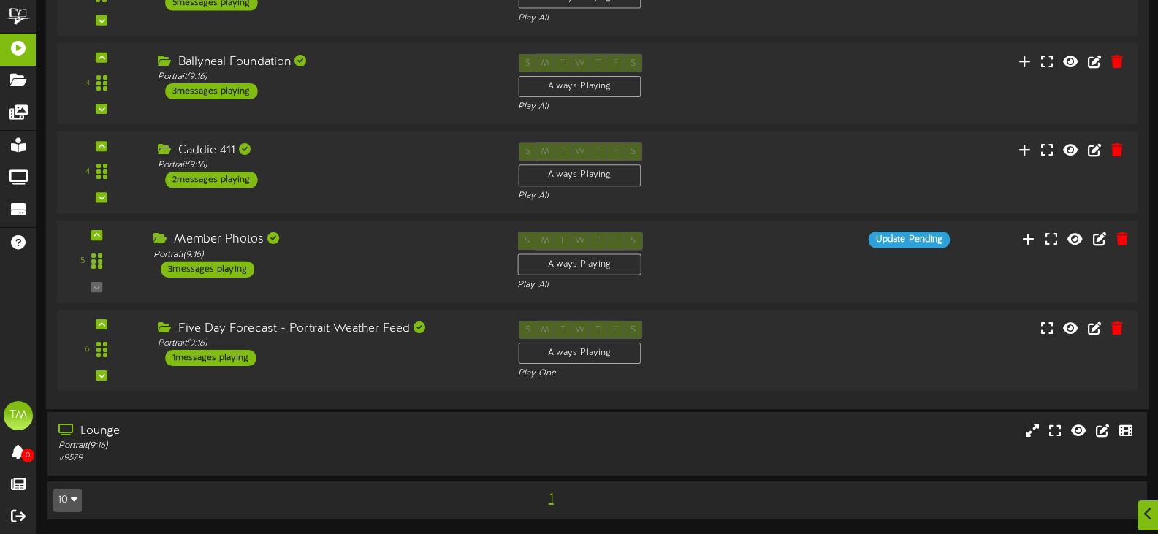
click at [243, 237] on div "Member Photos" at bounding box center [324, 240] width 342 height 17
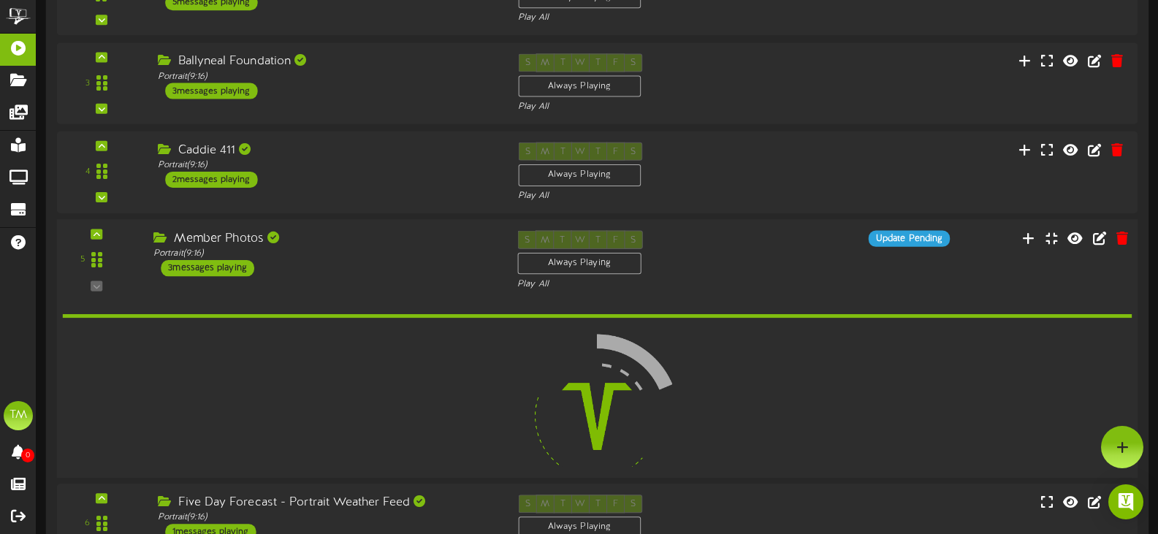
scroll to position [251, 0]
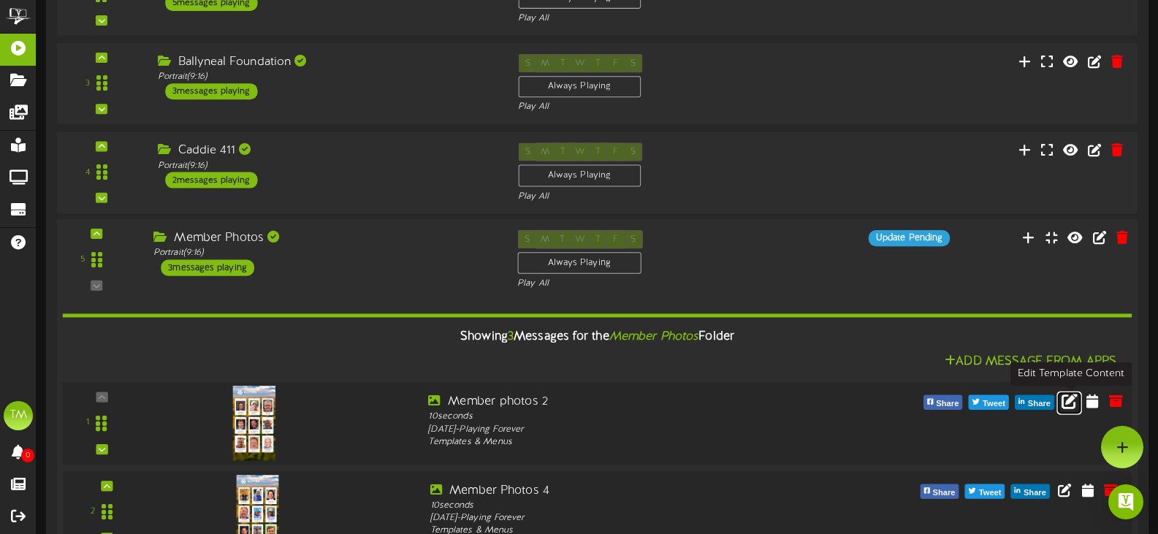
click at [1070, 400] on icon at bounding box center [1070, 400] width 16 height 16
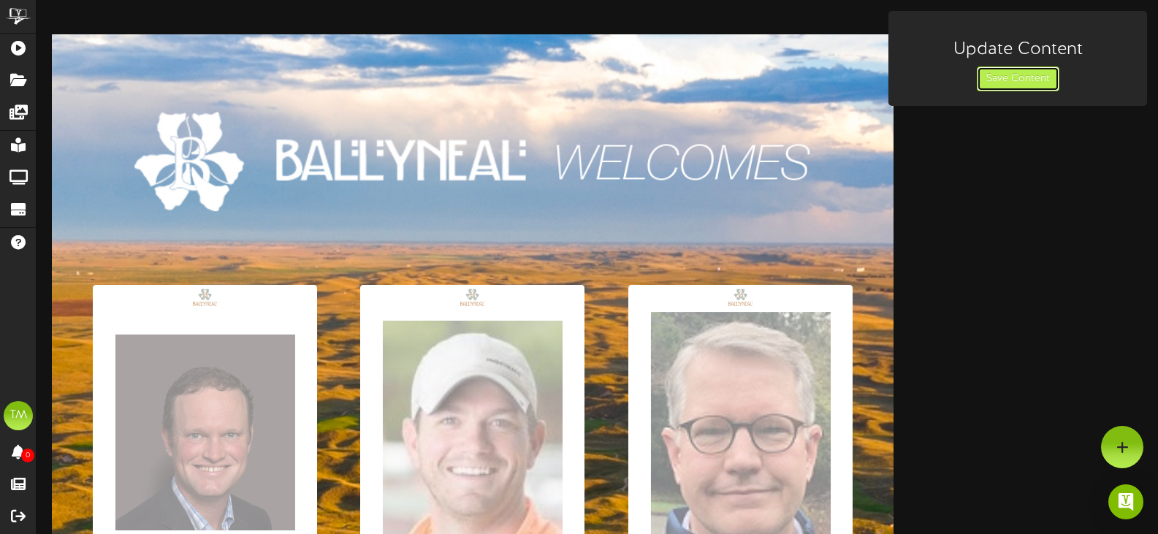
click at [1009, 88] on button "Save Content" at bounding box center [1018, 78] width 83 height 25
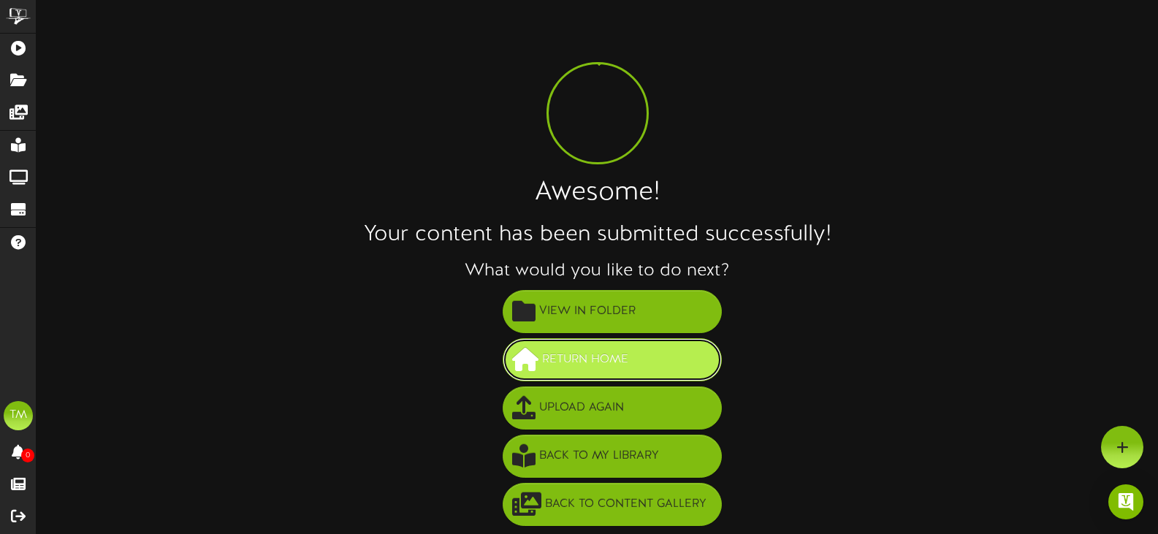
click at [601, 350] on span "Return Home" at bounding box center [586, 360] width 94 height 24
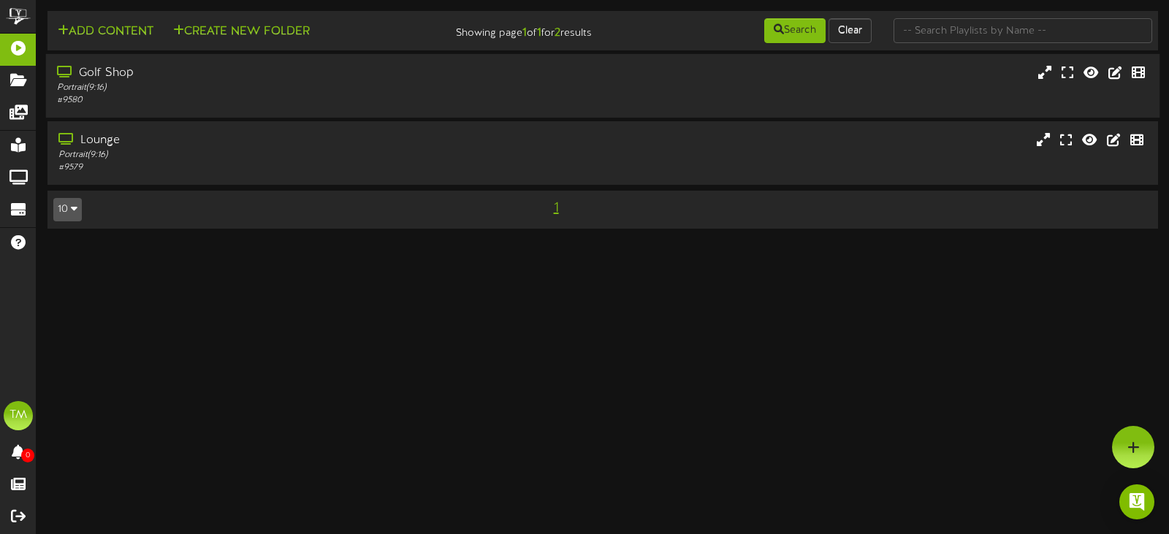
click at [104, 70] on div "Golf Shop" at bounding box center [278, 73] width 442 height 17
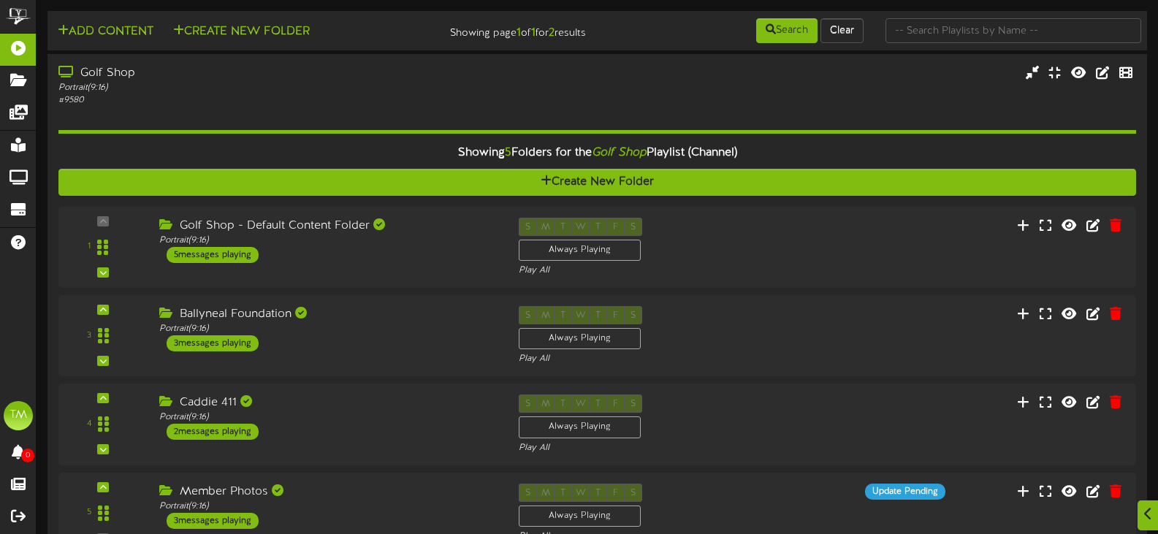
scroll to position [252, 0]
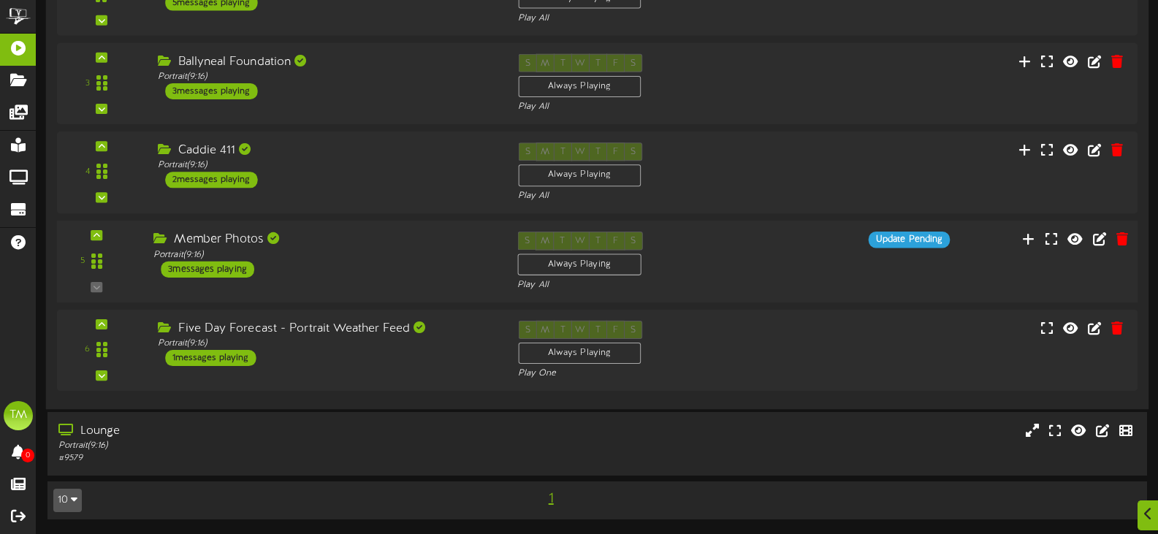
click at [239, 235] on div "Member Photos" at bounding box center [324, 240] width 342 height 17
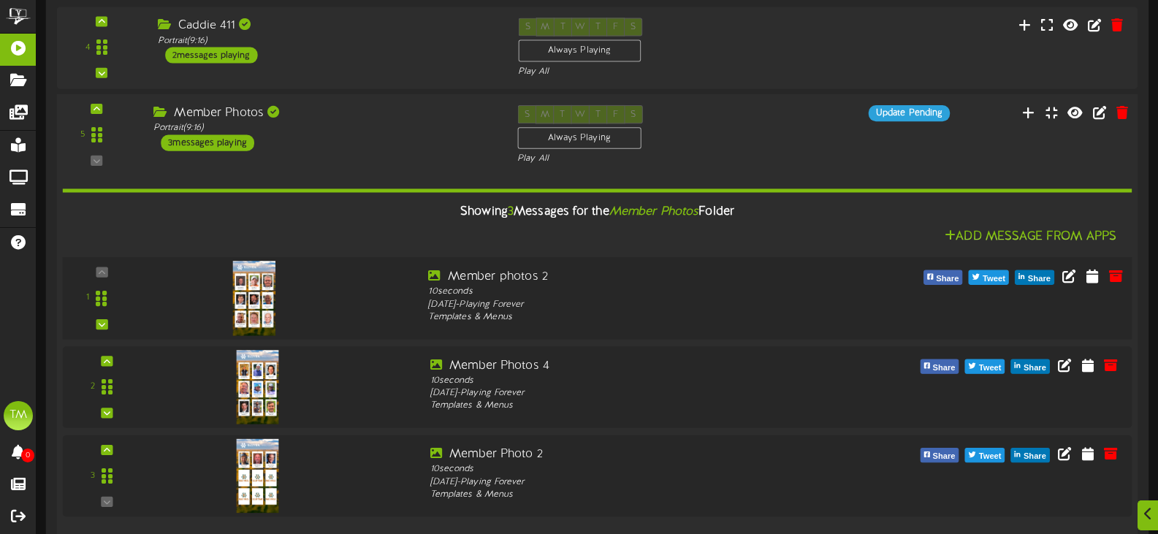
scroll to position [398, 0]
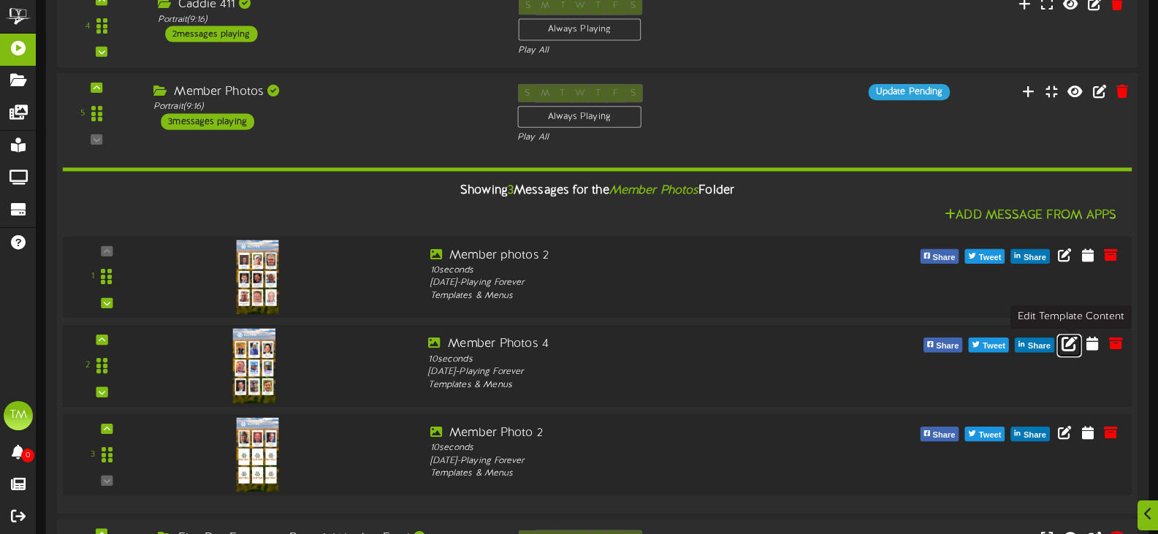
click at [1068, 341] on icon at bounding box center [1070, 343] width 16 height 16
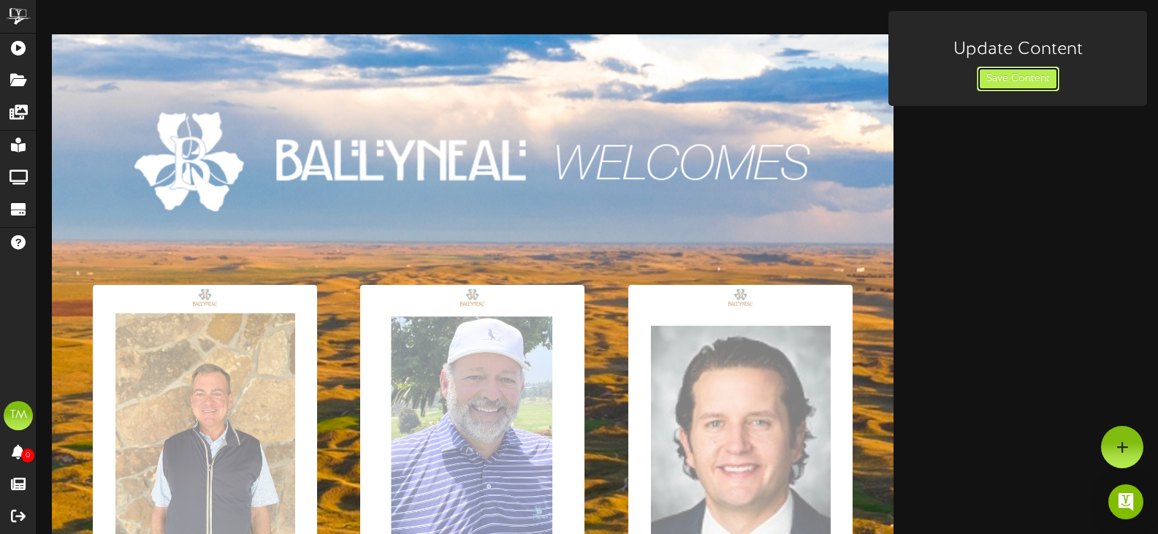
click at [1031, 81] on button "Save Content" at bounding box center [1018, 78] width 83 height 25
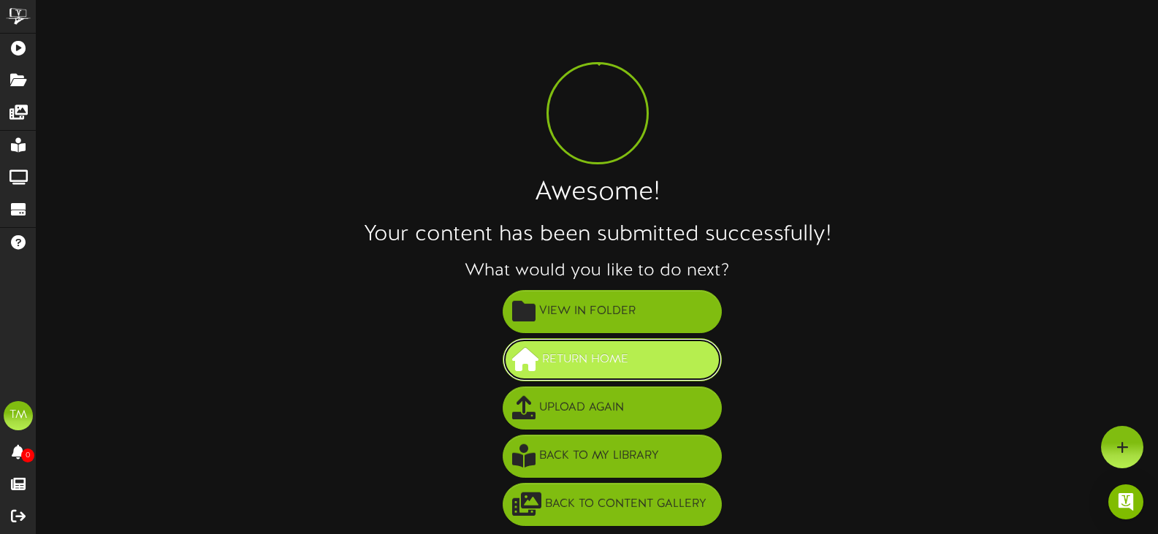
click at [611, 357] on span "Return Home" at bounding box center [586, 360] width 94 height 24
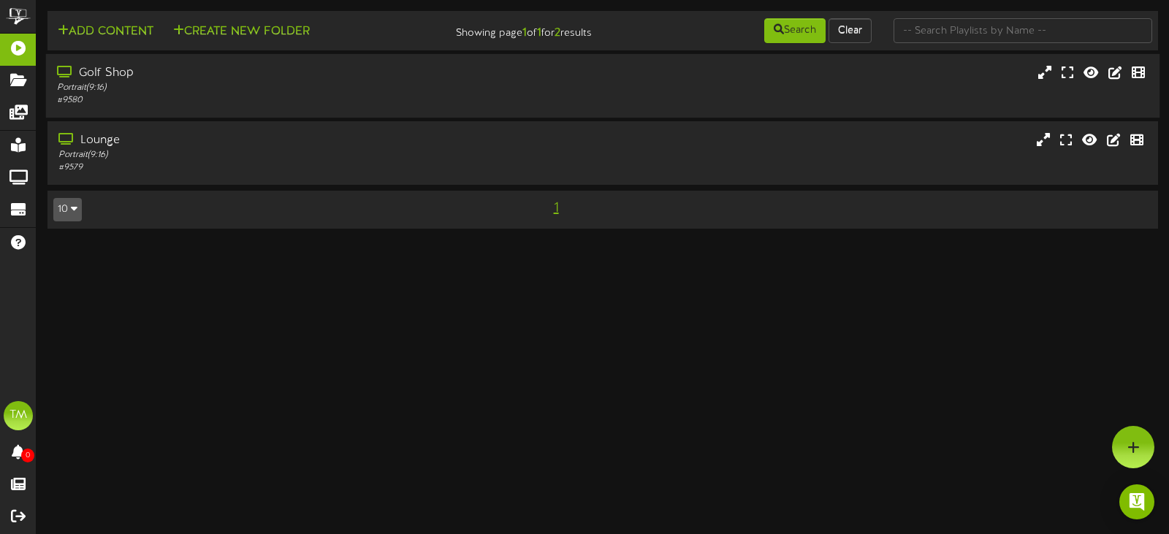
click at [102, 76] on div "Golf Shop" at bounding box center [278, 73] width 442 height 17
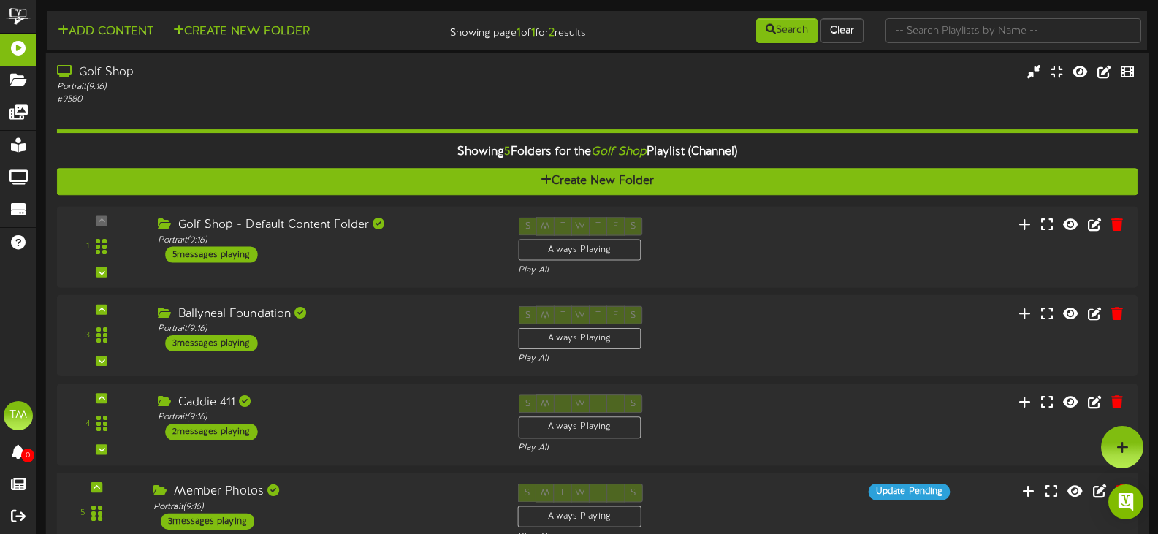
click at [237, 486] on div "Member Photos" at bounding box center [324, 492] width 342 height 17
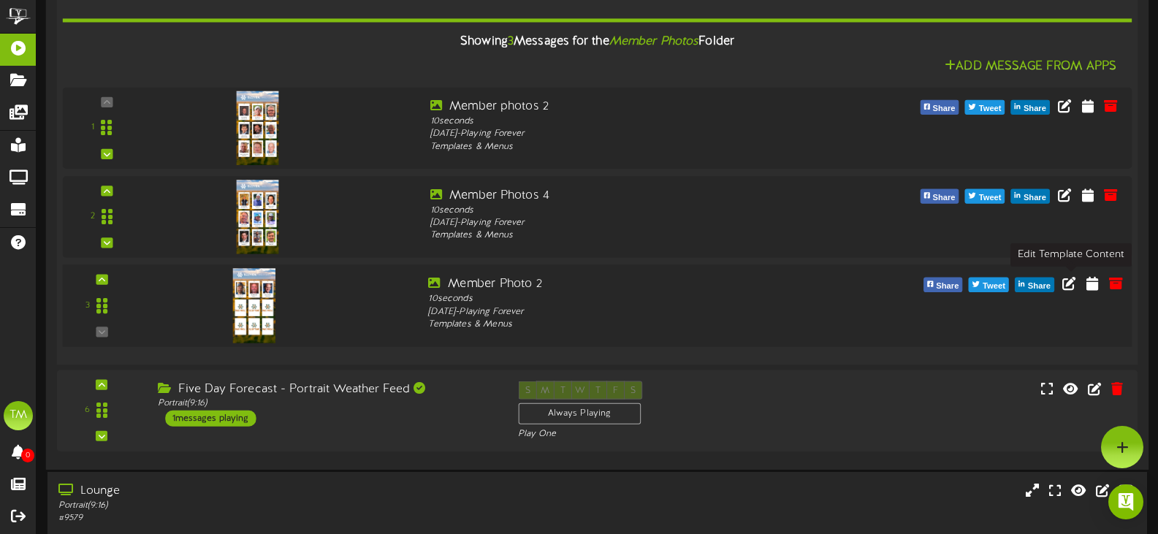
scroll to position [539, 0]
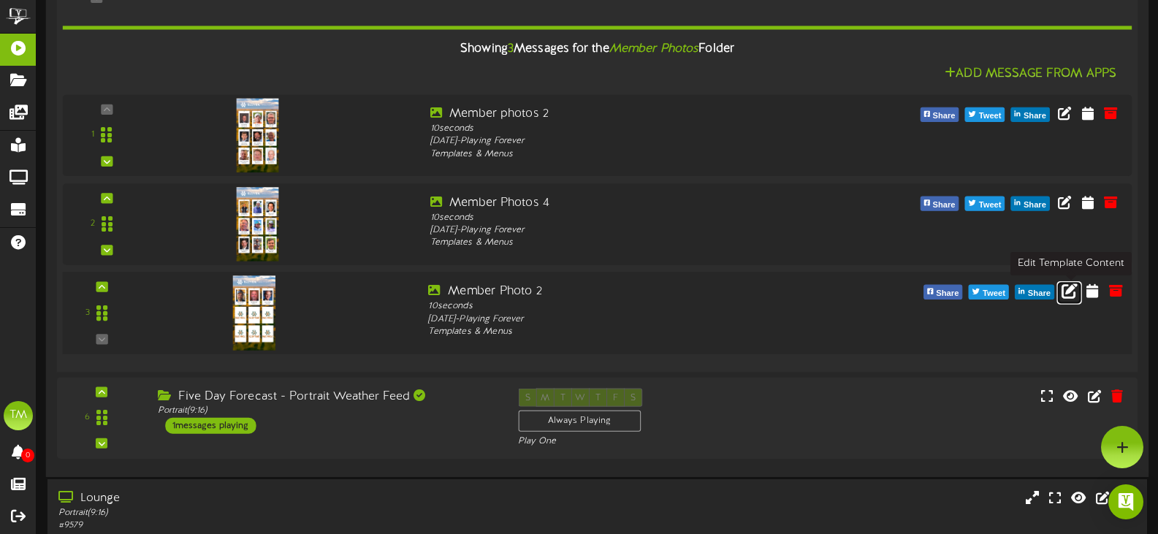
click at [1070, 292] on icon at bounding box center [1070, 290] width 16 height 16
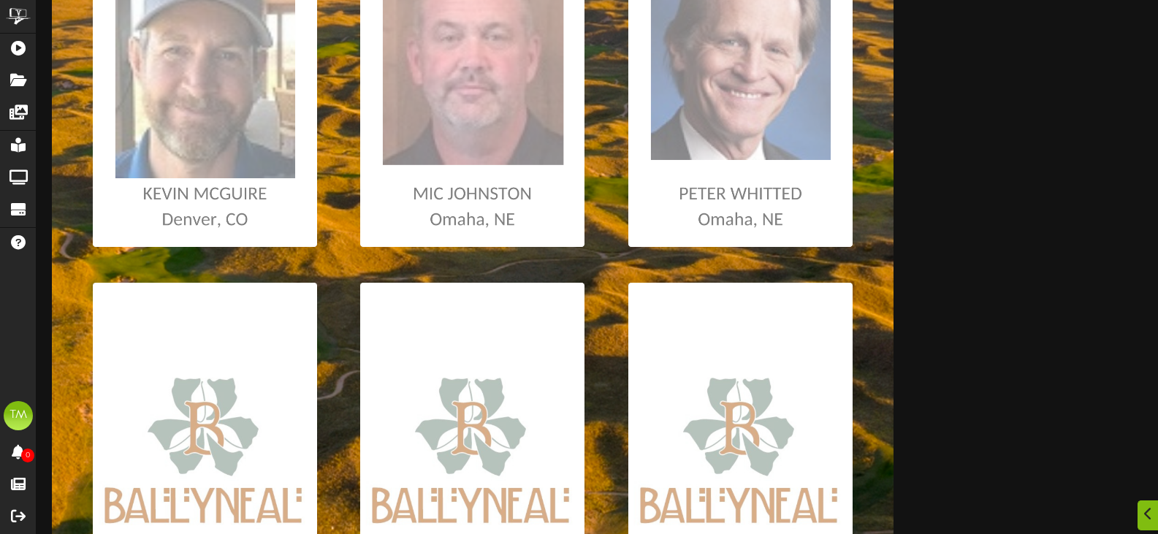
scroll to position [438, 0]
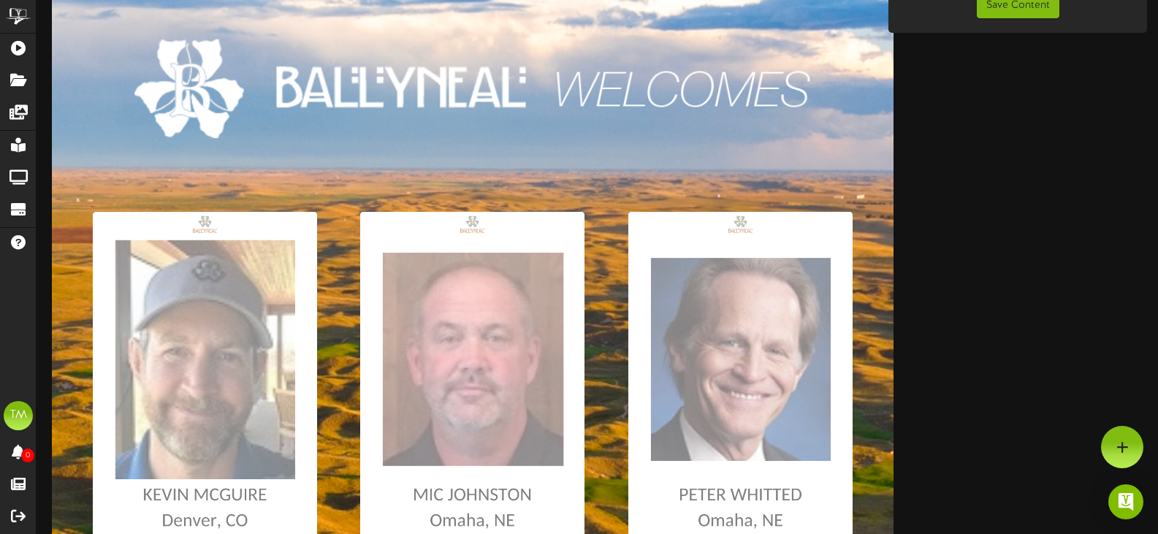
scroll to position [0, 0]
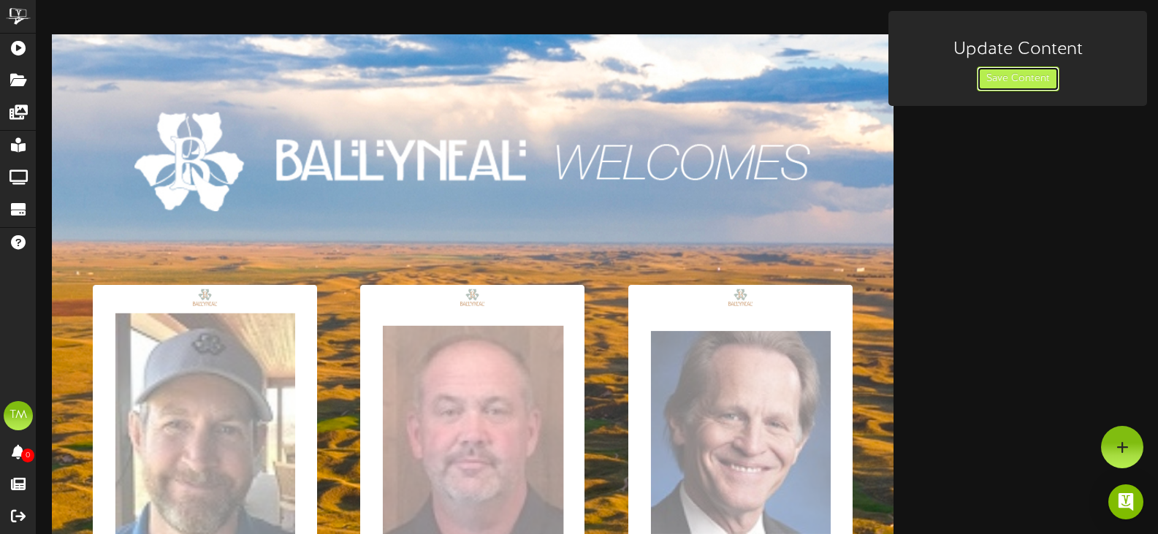
click at [1007, 80] on button "Save Content" at bounding box center [1018, 78] width 83 height 25
